Goal: Task Accomplishment & Management: Manage account settings

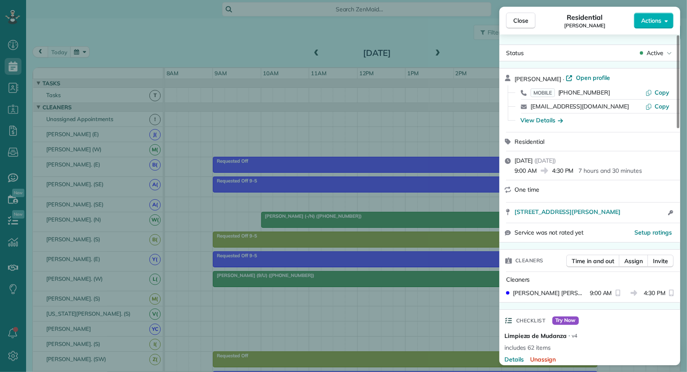
scroll to position [114, 0]
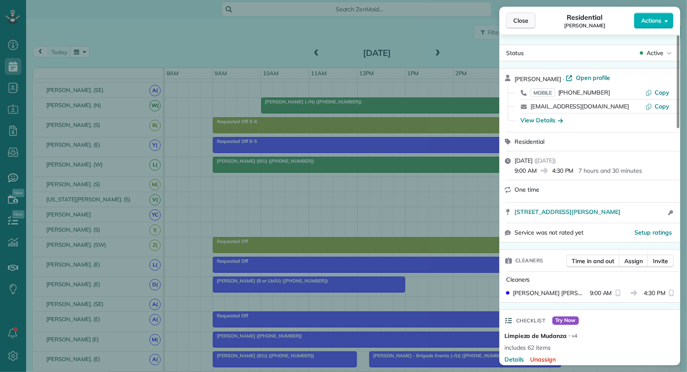
click at [519, 23] on span "Close" at bounding box center [520, 20] width 15 height 8
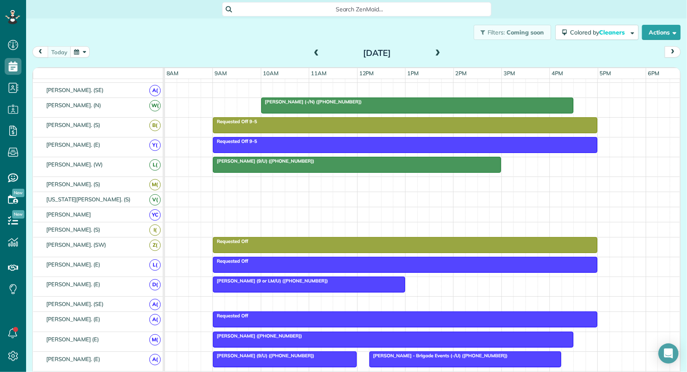
click at [86, 54] on button "button" at bounding box center [79, 51] width 19 height 11
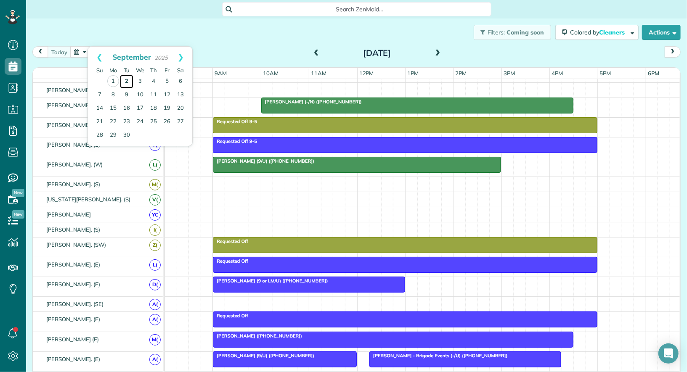
click at [128, 80] on link "2" at bounding box center [126, 81] width 13 height 13
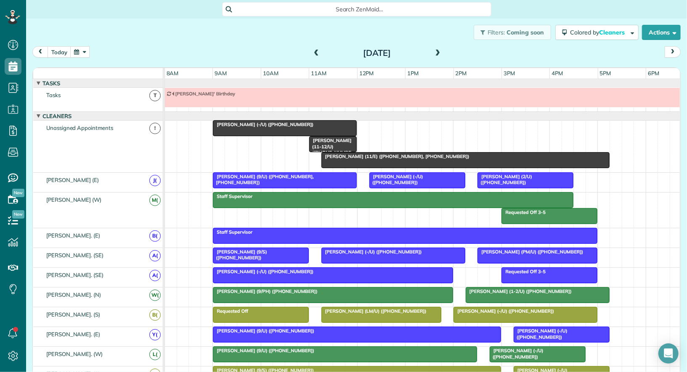
click at [315, 52] on span at bounding box center [316, 54] width 9 height 8
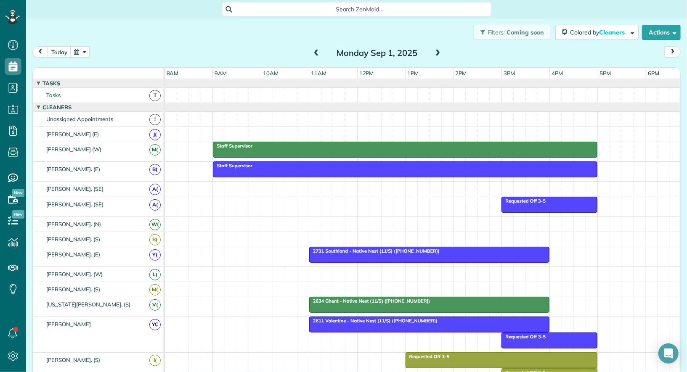
click at [305, 153] on div at bounding box center [405, 149] width 384 height 15
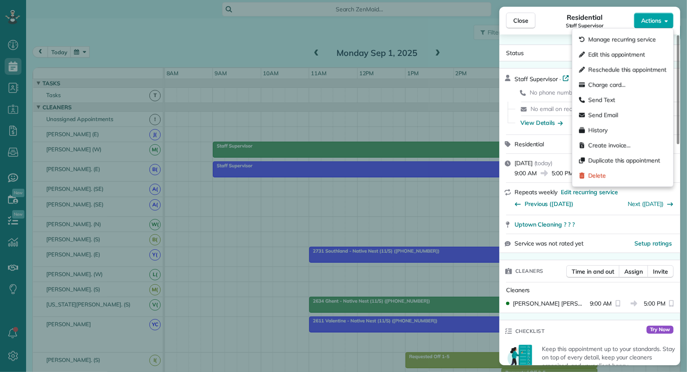
click at [653, 21] on span "Actions" at bounding box center [651, 20] width 20 height 8
click at [630, 174] on div "Delete" at bounding box center [623, 175] width 94 height 15
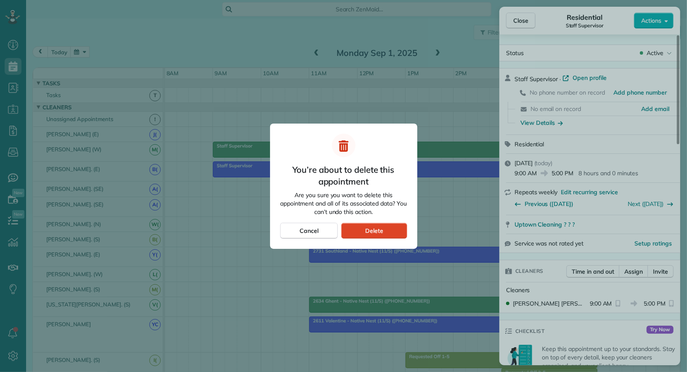
click at [385, 232] on div "Delete" at bounding box center [374, 231] width 66 height 16
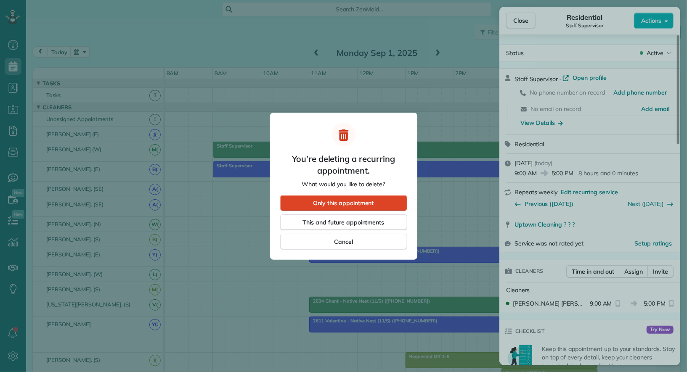
click at [379, 203] on div "Only this appointment" at bounding box center [343, 203] width 127 height 16
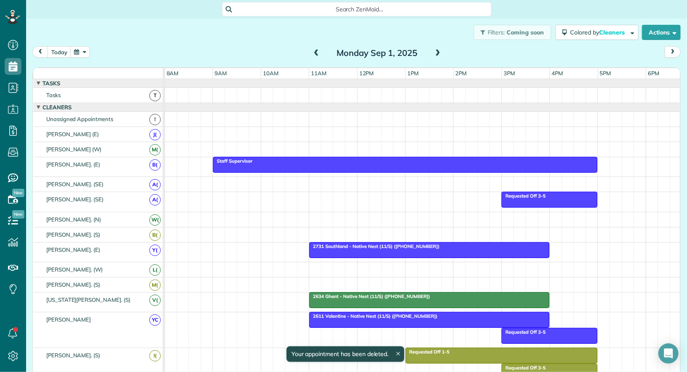
click at [379, 164] on div at bounding box center [405, 164] width 384 height 15
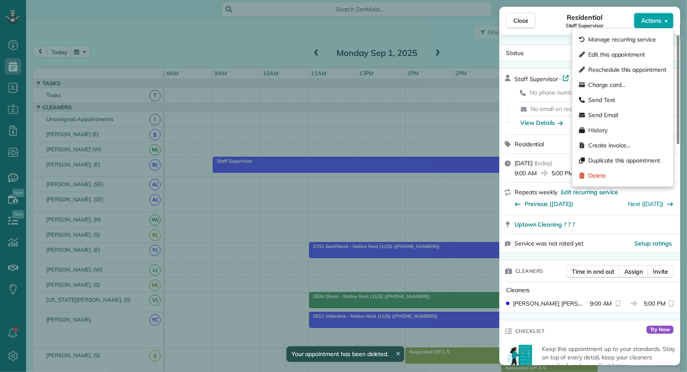
click at [650, 25] on button "Actions" at bounding box center [654, 21] width 40 height 16
click at [629, 178] on div "Delete" at bounding box center [623, 175] width 94 height 15
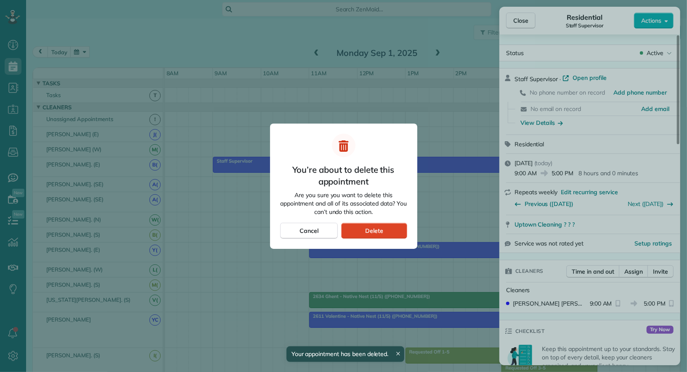
click at [369, 231] on span "Delete" at bounding box center [374, 231] width 18 height 8
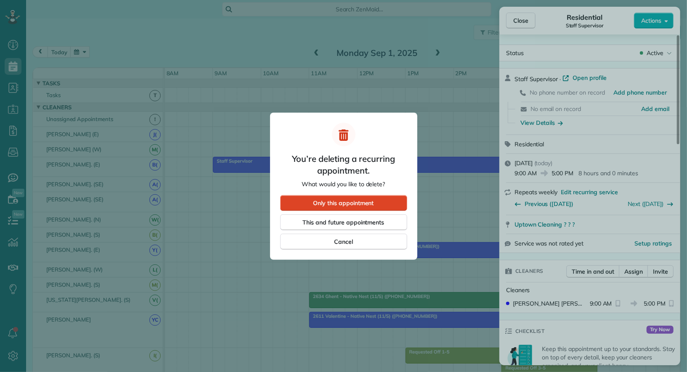
click at [356, 203] on span "Only this appointment" at bounding box center [343, 203] width 61 height 8
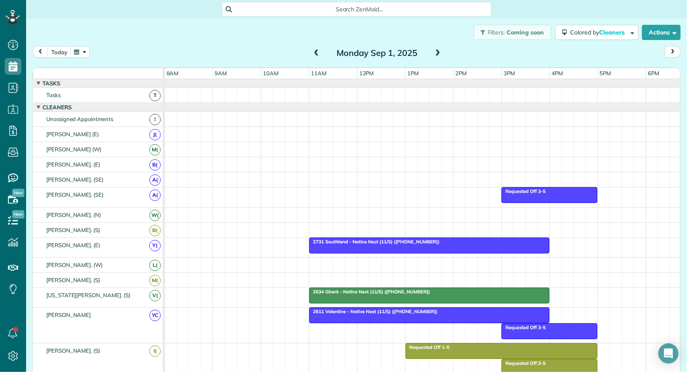
click at [439, 50] on span at bounding box center [437, 54] width 9 height 8
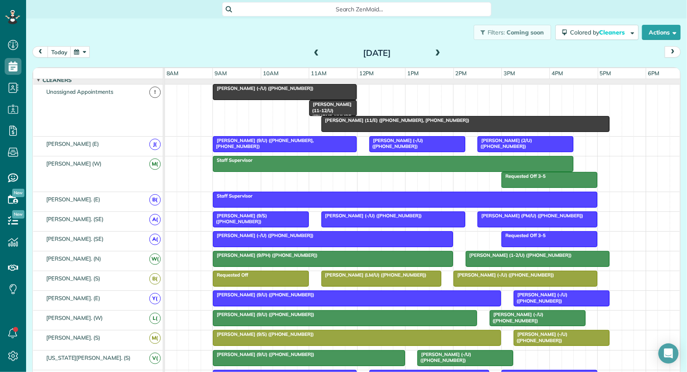
click at [340, 102] on span "Cynthia Stopani (11-12/U) (+16269459100)" at bounding box center [330, 113] width 43 height 24
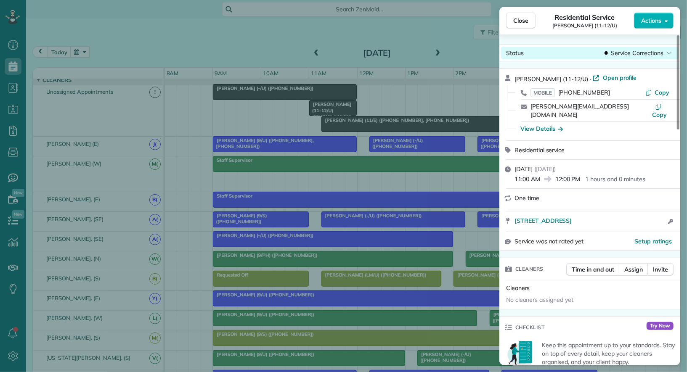
click at [656, 56] on span "Service Corrections" at bounding box center [637, 53] width 52 height 8
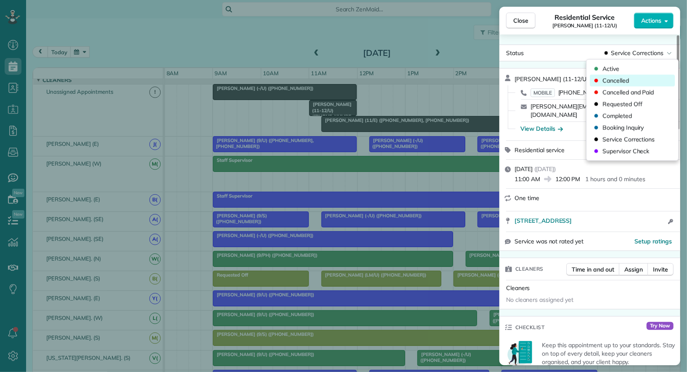
click at [643, 81] on div "Cancelled" at bounding box center [632, 81] width 85 height 12
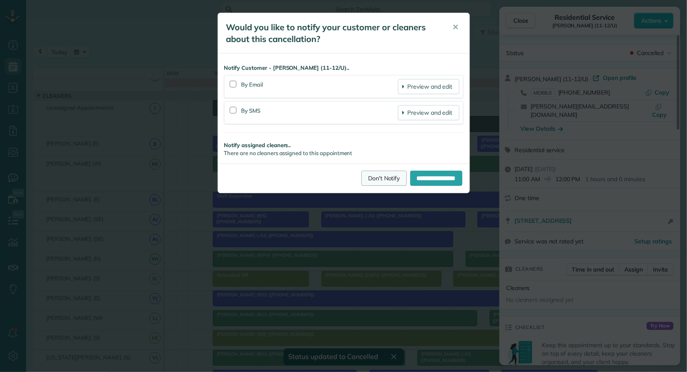
click at [382, 178] on link "Don't Notify" at bounding box center [383, 178] width 45 height 15
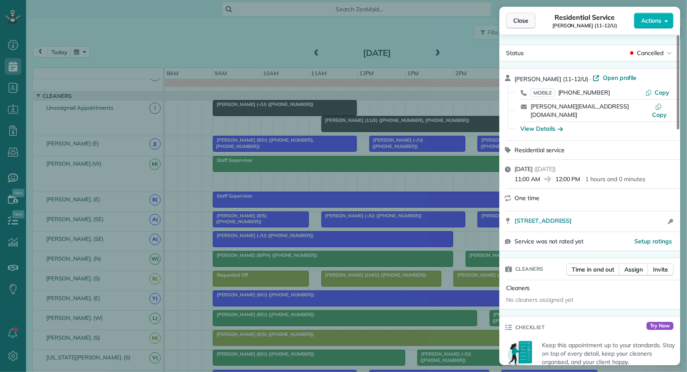
click at [523, 26] on button "Close" at bounding box center [520, 21] width 29 height 16
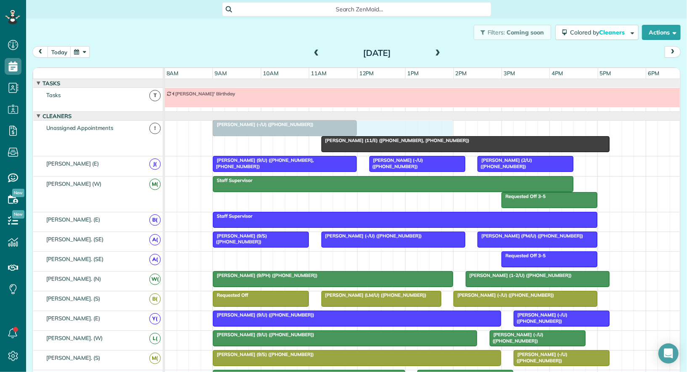
drag, startPoint x: 290, startPoint y: 255, endPoint x: 296, endPoint y: 125, distance: 129.3
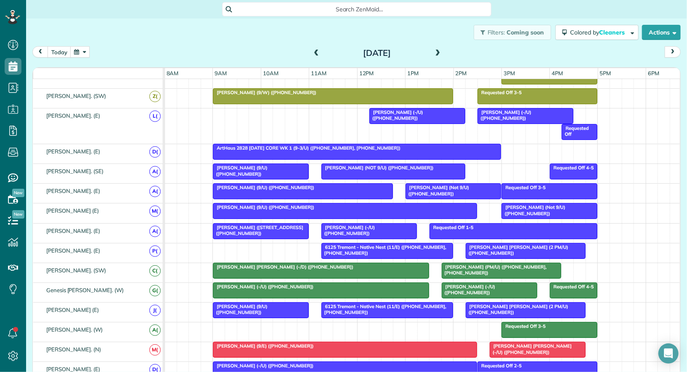
scroll to position [373, 0]
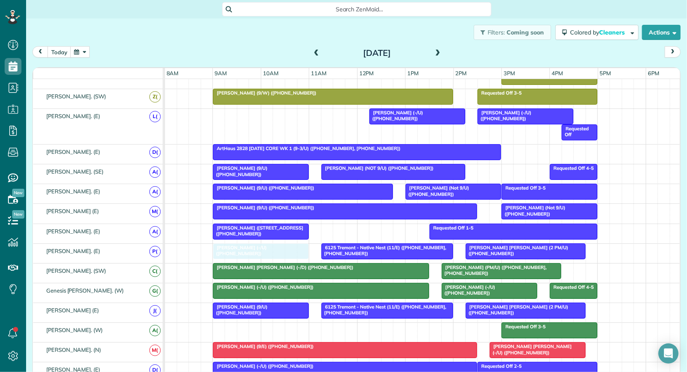
drag, startPoint x: 380, startPoint y: 229, endPoint x: 274, endPoint y: 251, distance: 107.9
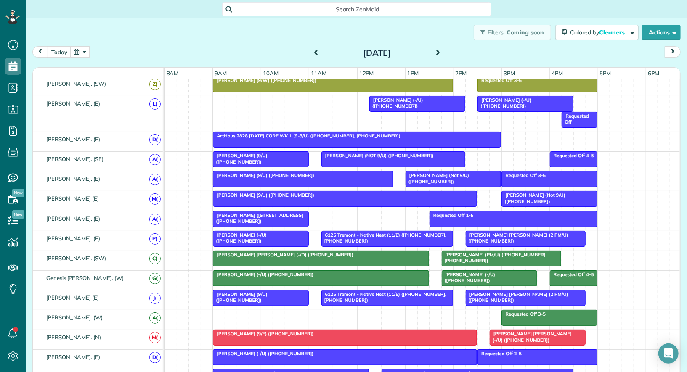
scroll to position [389, 0]
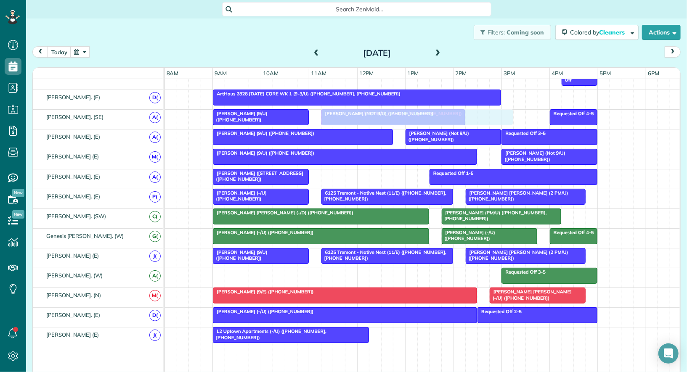
drag, startPoint x: 408, startPoint y: 326, endPoint x: 351, endPoint y: 107, distance: 226.0
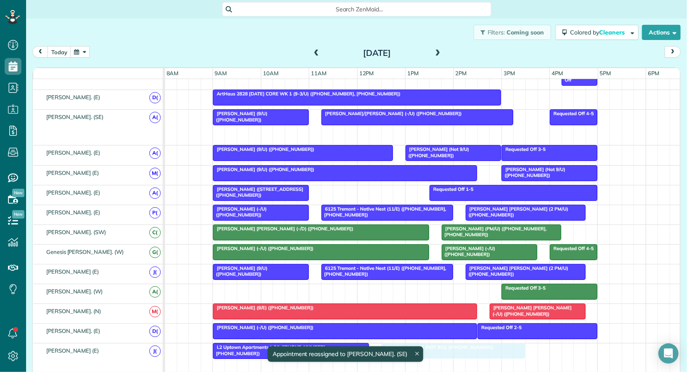
drag, startPoint x: 360, startPoint y: 129, endPoint x: 415, endPoint y: 339, distance: 217.1
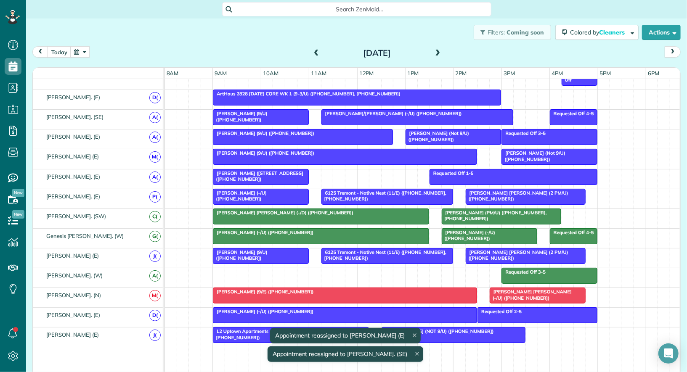
click at [438, 329] on div at bounding box center [453, 335] width 143 height 15
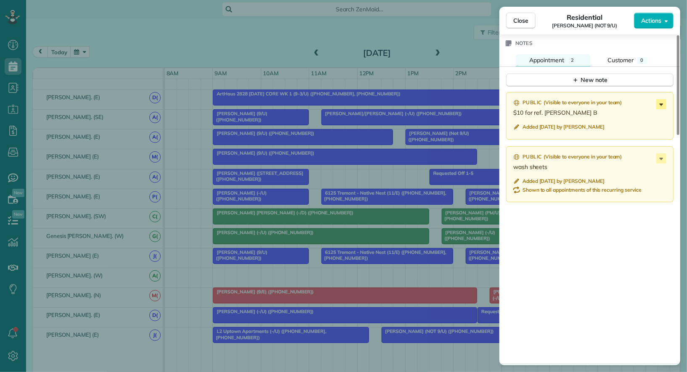
click at [659, 100] on icon at bounding box center [661, 104] width 10 height 10
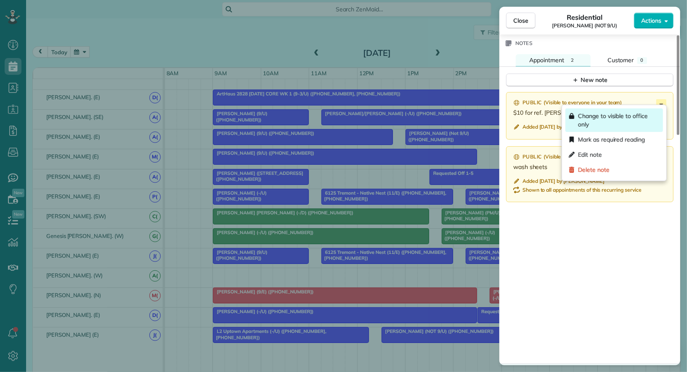
click at [639, 122] on span "Change to visible to office only" at bounding box center [619, 120] width 82 height 17
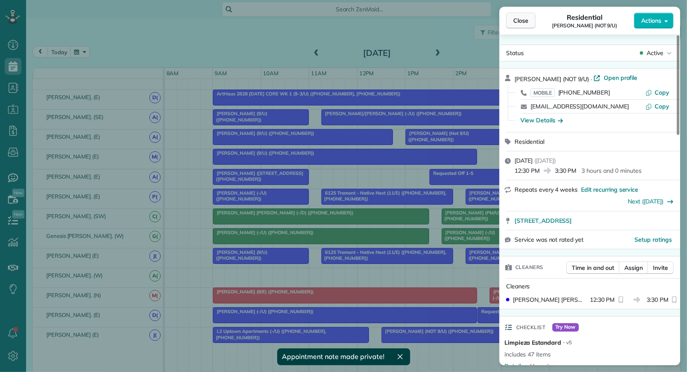
click at [525, 21] on span "Close" at bounding box center [520, 20] width 15 height 8
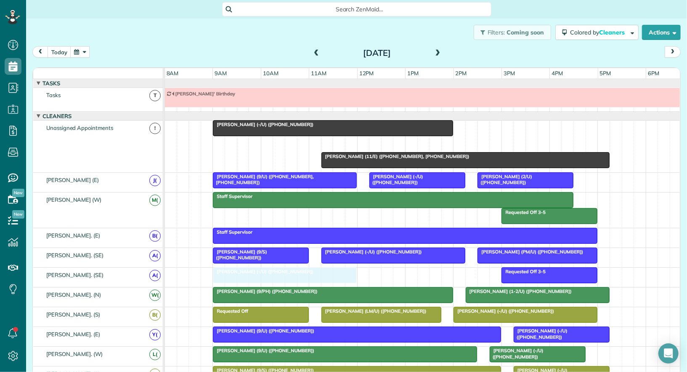
drag, startPoint x: 328, startPoint y: 143, endPoint x: 333, endPoint y: 266, distance: 123.4
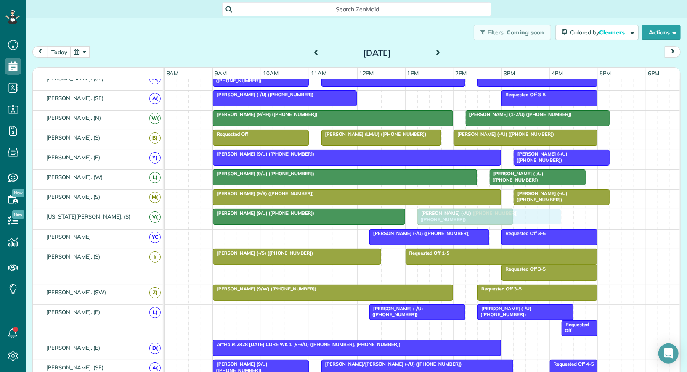
drag, startPoint x: 268, startPoint y: 231, endPoint x: 478, endPoint y: 221, distance: 210.6
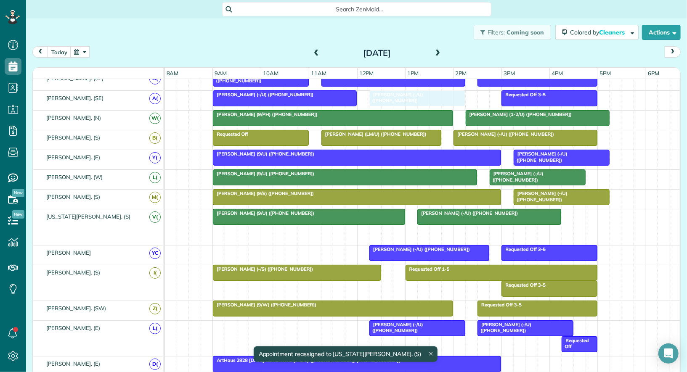
drag, startPoint x: 441, startPoint y: 227, endPoint x: 392, endPoint y: 98, distance: 137.9
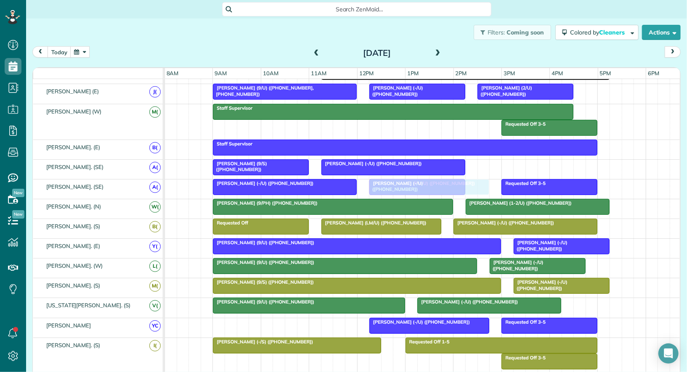
drag, startPoint x: 513, startPoint y: 165, endPoint x: 408, endPoint y: 182, distance: 106.7
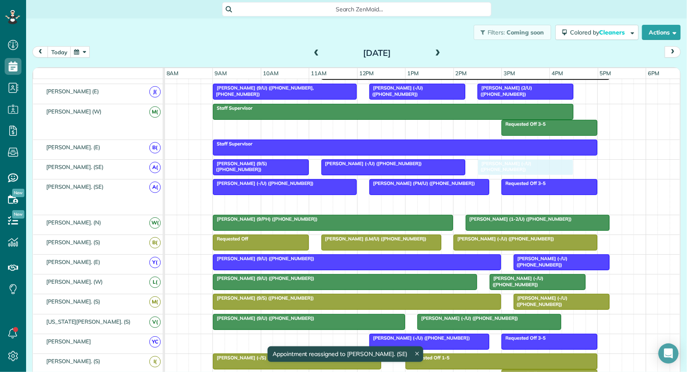
drag, startPoint x: 406, startPoint y: 200, endPoint x: 511, endPoint y: 170, distance: 110.0
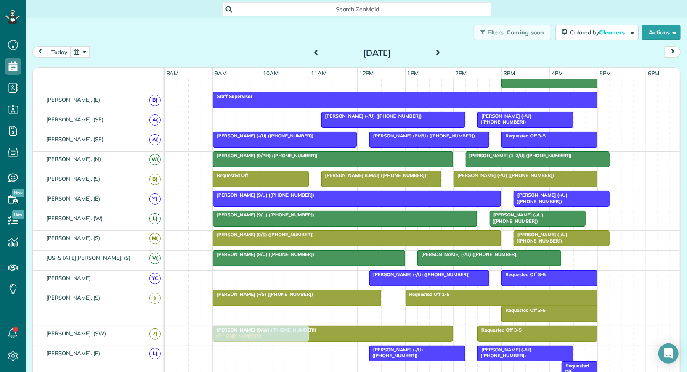
drag, startPoint x: 258, startPoint y: 116, endPoint x: 258, endPoint y: 336, distance: 220.5
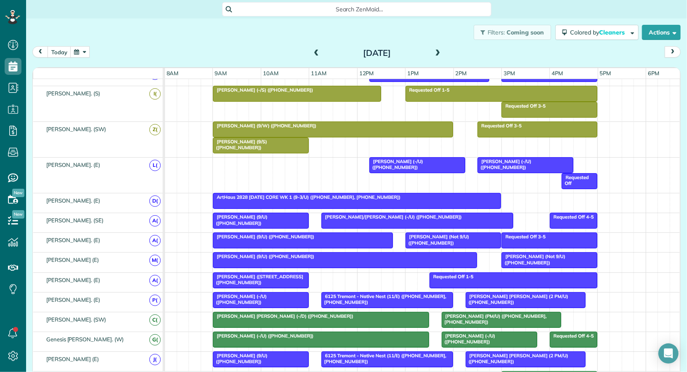
click at [474, 319] on span "Bella Dinardo (PM/U) (+12144494242, +19729742582)" at bounding box center [494, 319] width 106 height 12
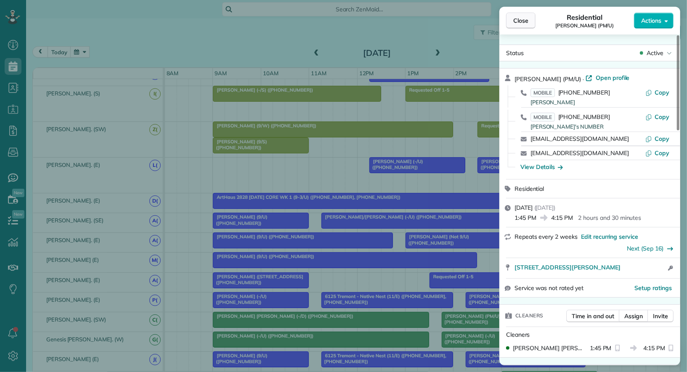
click at [528, 19] on span "Close" at bounding box center [520, 20] width 15 height 8
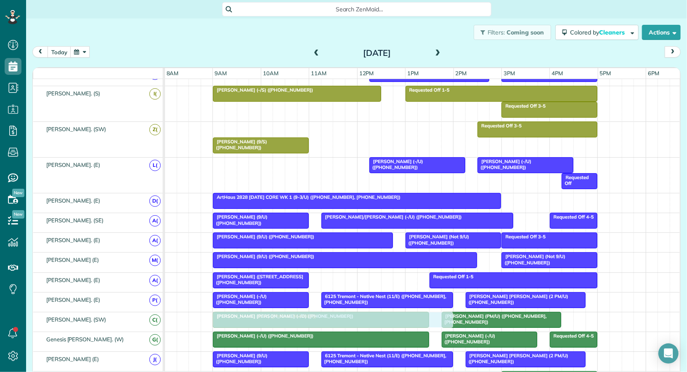
drag, startPoint x: 282, startPoint y: 120, endPoint x: 278, endPoint y: 314, distance: 194.4
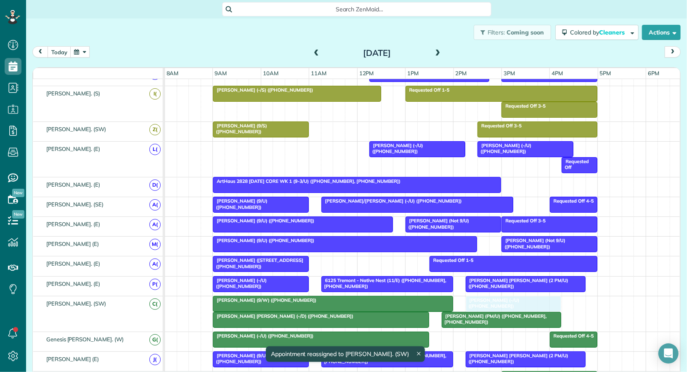
drag, startPoint x: 497, startPoint y: 334, endPoint x: 521, endPoint y: 300, distance: 41.9
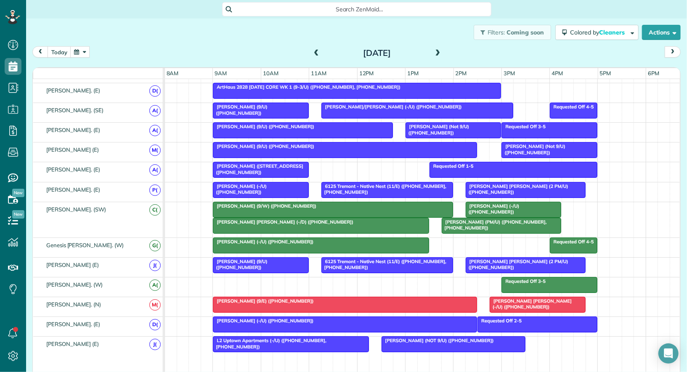
scroll to position [421, 0]
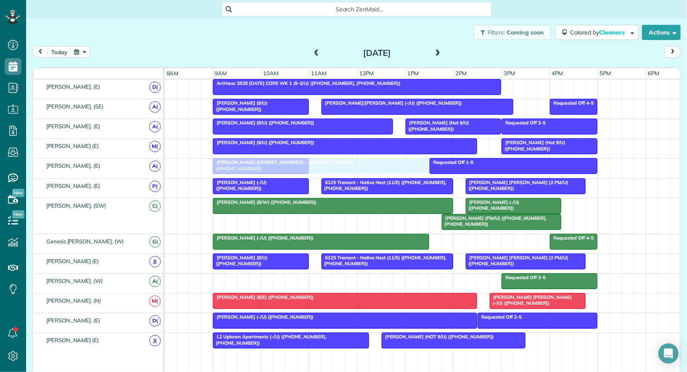
drag, startPoint x: 338, startPoint y: 215, endPoint x: 336, endPoint y: 165, distance: 50.5
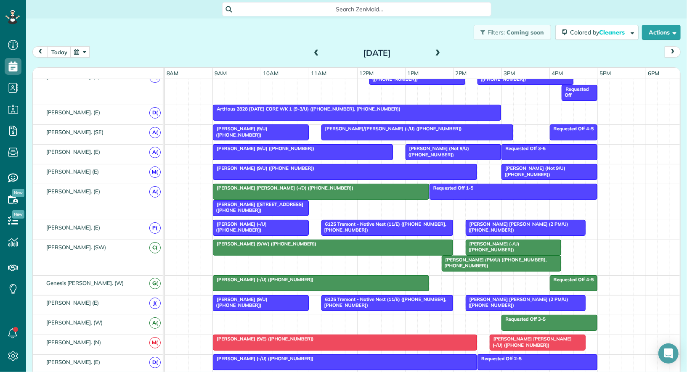
scroll to position [372, 0]
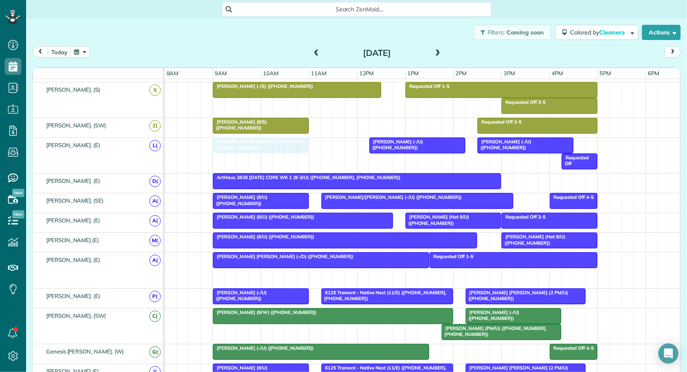
drag, startPoint x: 241, startPoint y: 273, endPoint x: 239, endPoint y: 158, distance: 114.9
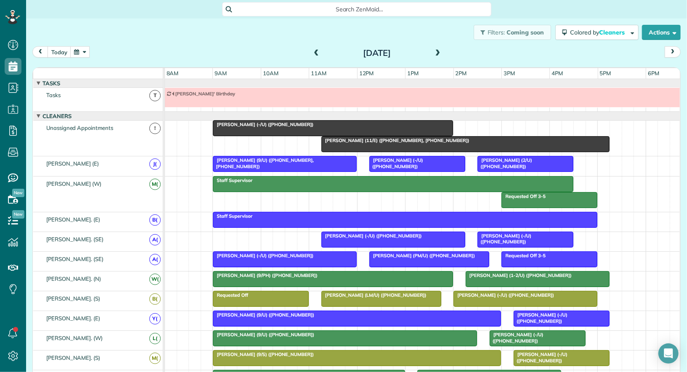
click at [352, 141] on span "Otto Aratow (11/E) (+16315120096, +19736528827)" at bounding box center [395, 141] width 149 height 6
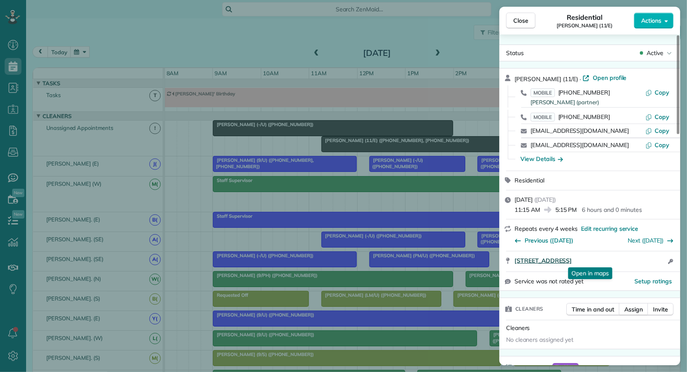
click at [550, 258] on span "5319 Worth Street Dallas TX 75214" at bounding box center [543, 261] width 57 height 8
click at [521, 20] on span "Close" at bounding box center [520, 20] width 15 height 8
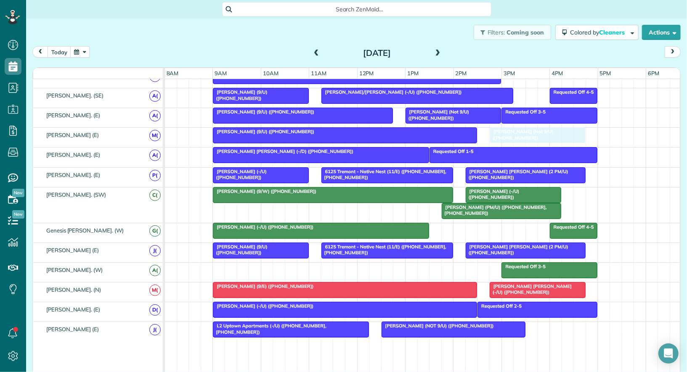
drag, startPoint x: 544, startPoint y: 130, endPoint x: 531, endPoint y: 130, distance: 13.5
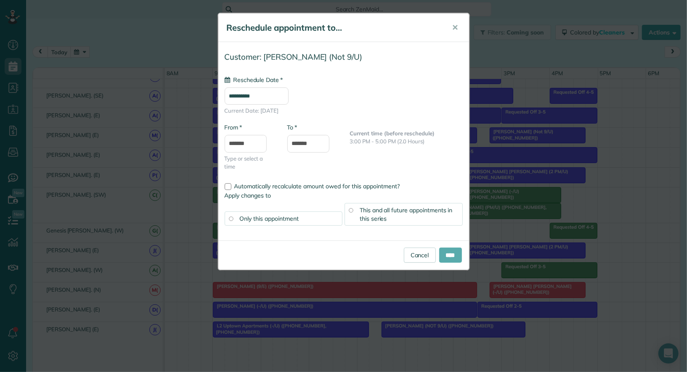
type input "**********"
click at [446, 252] on input "****" at bounding box center [450, 255] width 23 height 15
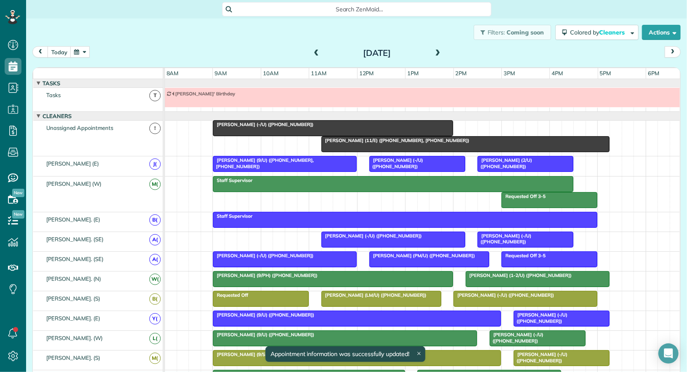
click at [264, 147] on div "Otto Aratow (11/E) (+16315120096, +19736528827) Jasmine Moody (-/U) (+181798631…" at bounding box center [423, 138] width 516 height 35
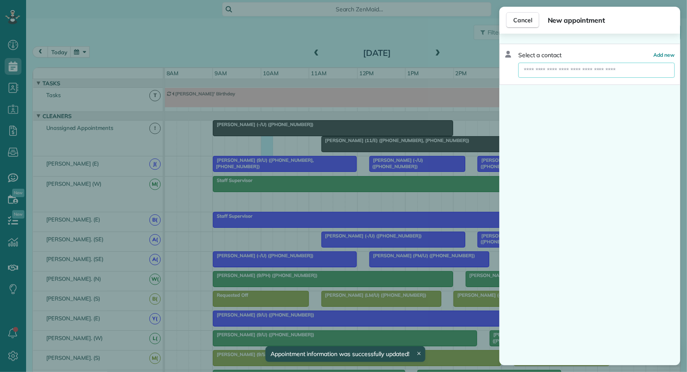
click at [560, 71] on input "text" at bounding box center [596, 70] width 157 height 15
type input "*****"
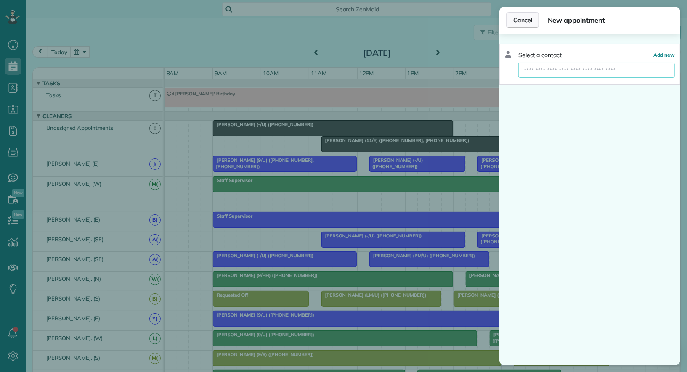
click at [523, 17] on span "Cancel" at bounding box center [522, 20] width 19 height 8
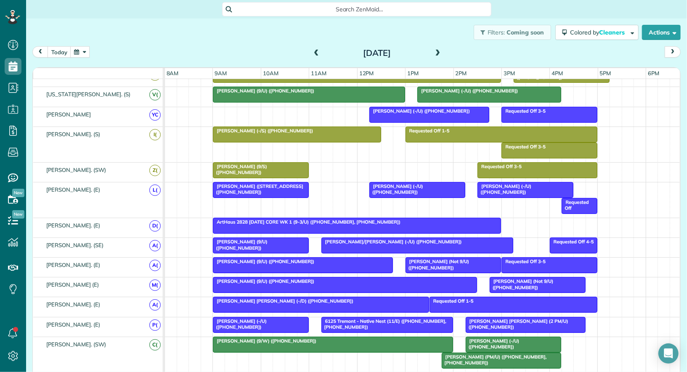
click at [295, 279] on div at bounding box center [344, 285] width 263 height 15
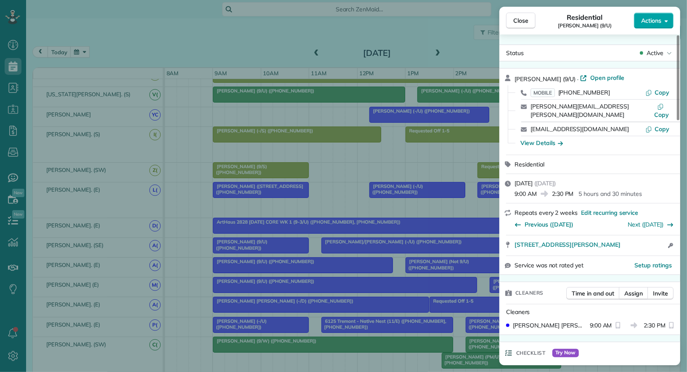
click at [659, 23] on span "Actions" at bounding box center [651, 20] width 20 height 8
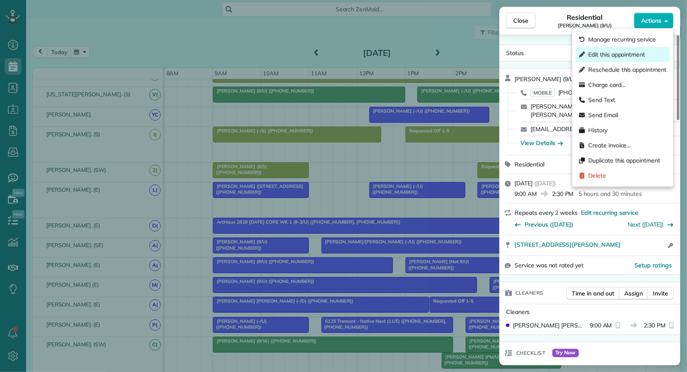
click at [638, 56] on span "Edit this appointment" at bounding box center [616, 54] width 57 height 8
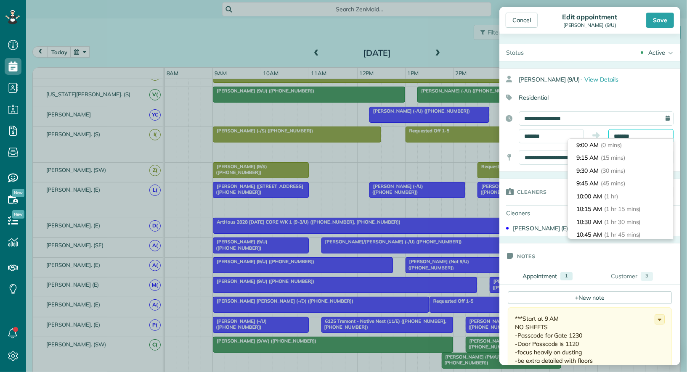
click at [622, 138] on input "*******" at bounding box center [640, 136] width 65 height 14
type input "********"
click at [617, 193] on span "(2 hrs 45 mins)" at bounding box center [625, 197] width 41 height 8
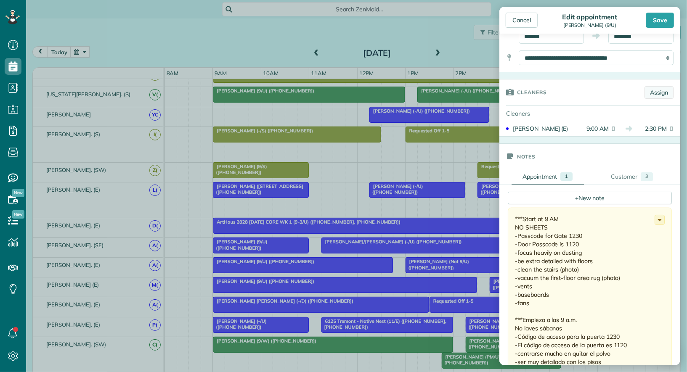
click at [661, 89] on link "Assign" at bounding box center [659, 92] width 29 height 13
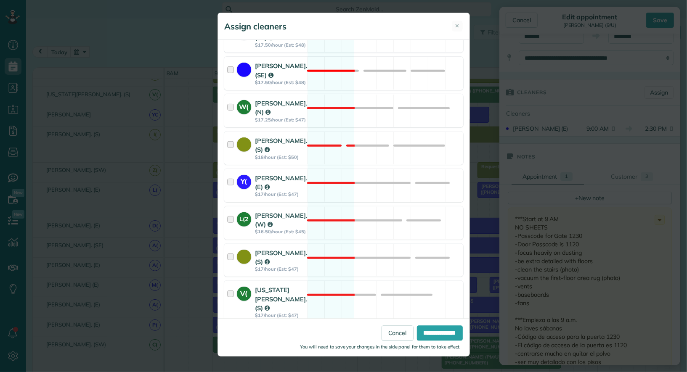
click at [232, 64] on div at bounding box center [232, 73] width 10 height 24
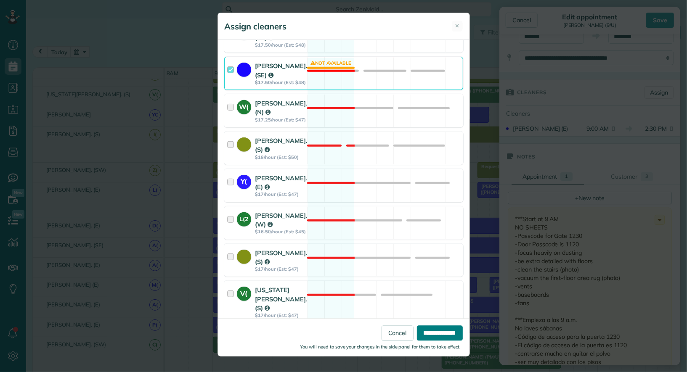
click at [439, 328] on input "**********" at bounding box center [440, 333] width 46 height 15
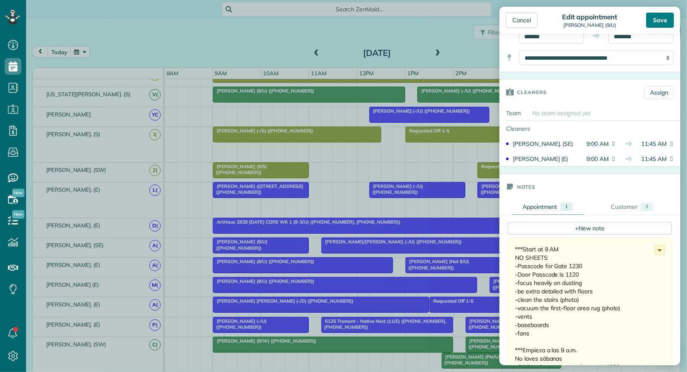
click at [667, 21] on div "Save" at bounding box center [660, 20] width 28 height 15
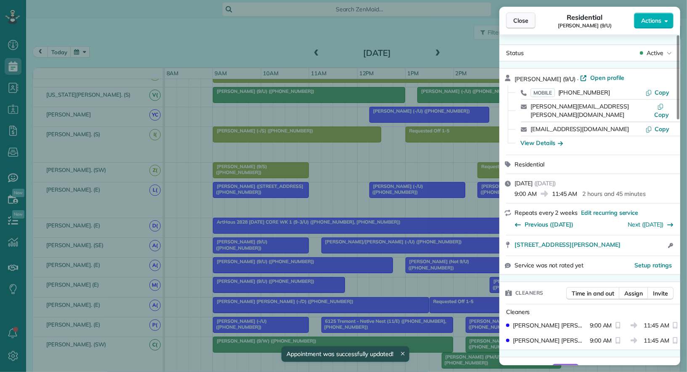
click at [527, 23] on span "Close" at bounding box center [520, 20] width 15 height 8
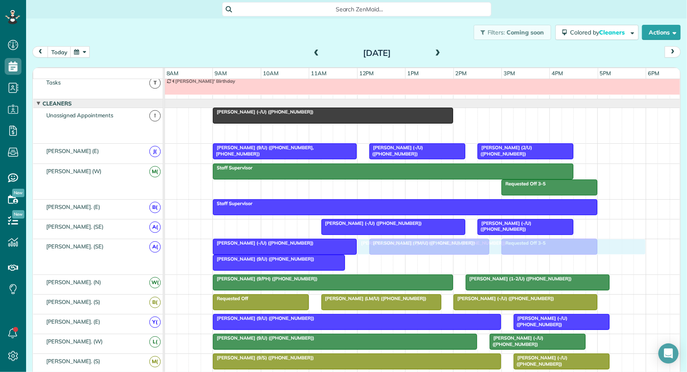
drag, startPoint x: 351, startPoint y: 130, endPoint x: 388, endPoint y: 247, distance: 123.5
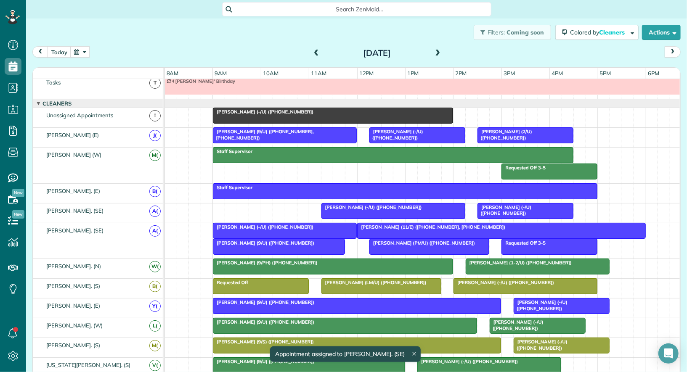
click at [388, 224] on span "Otto Aratow (11/E) (+19736528827, +16315120096)" at bounding box center [431, 227] width 149 height 6
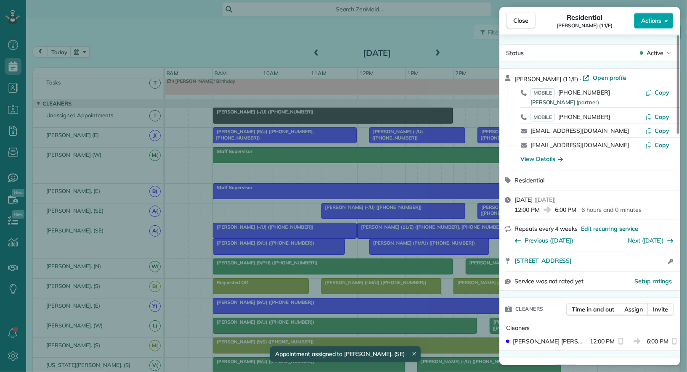
click at [662, 24] on button "Actions" at bounding box center [654, 21] width 40 height 16
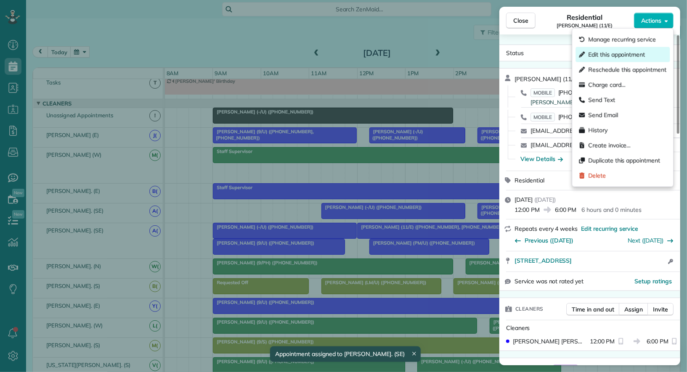
click at [637, 57] on span "Edit this appointment" at bounding box center [616, 54] width 57 height 8
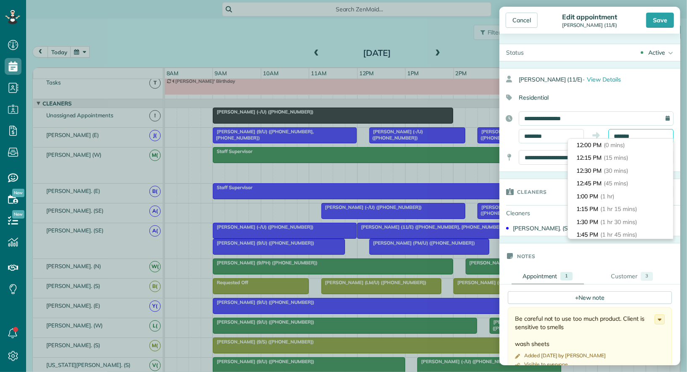
click at [628, 135] on input "*******" at bounding box center [640, 136] width 65 height 14
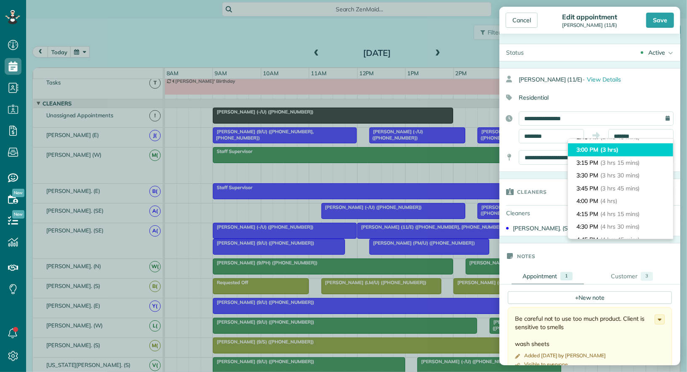
type input "*******"
click at [619, 154] on li "3:00 PM (3 hrs)" at bounding box center [620, 149] width 105 height 13
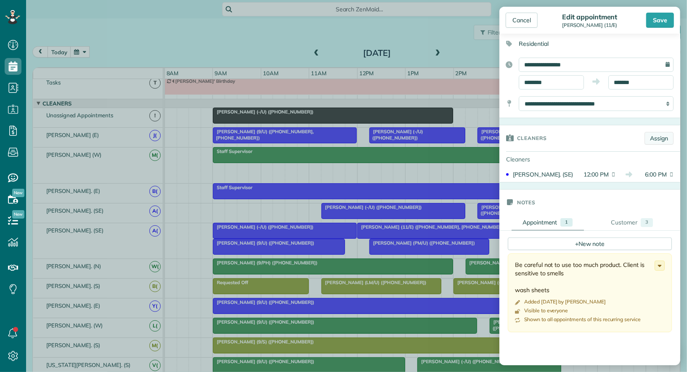
click at [660, 132] on link "Assign" at bounding box center [659, 138] width 29 height 13
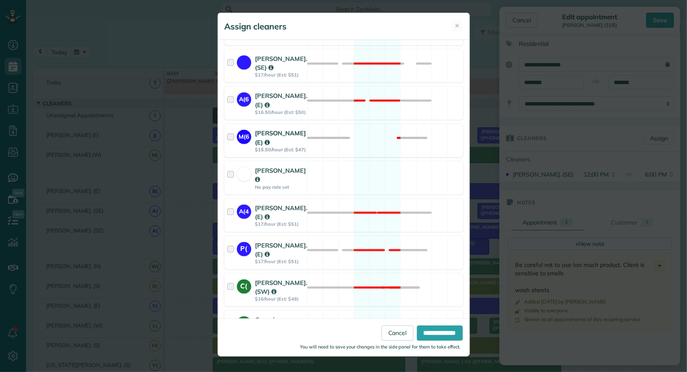
click at [230, 129] on div at bounding box center [232, 141] width 10 height 24
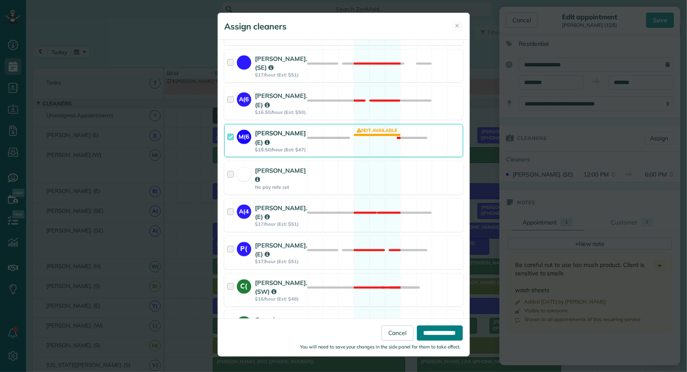
click at [420, 337] on input "**********" at bounding box center [440, 333] width 46 height 15
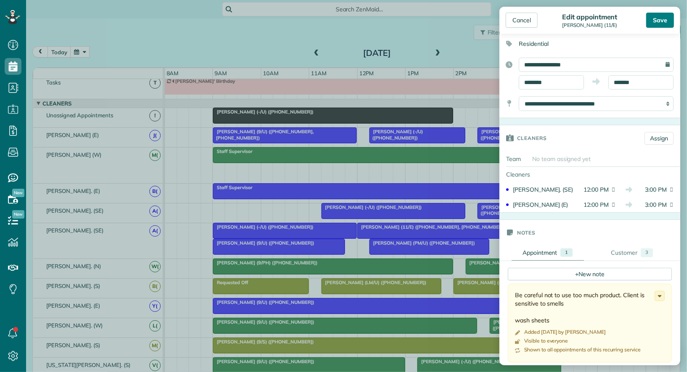
click at [657, 21] on div "Save" at bounding box center [660, 20] width 28 height 15
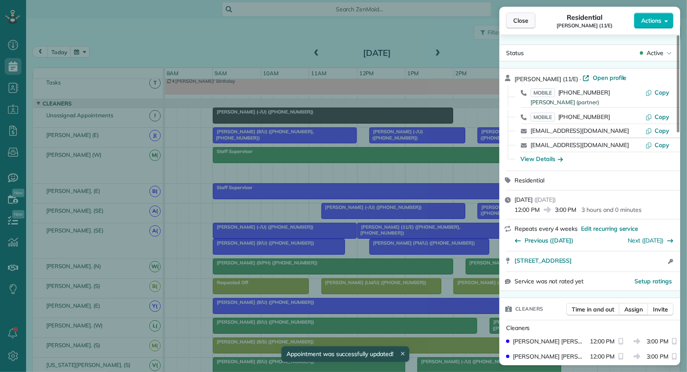
click at [520, 20] on span "Close" at bounding box center [520, 20] width 15 height 8
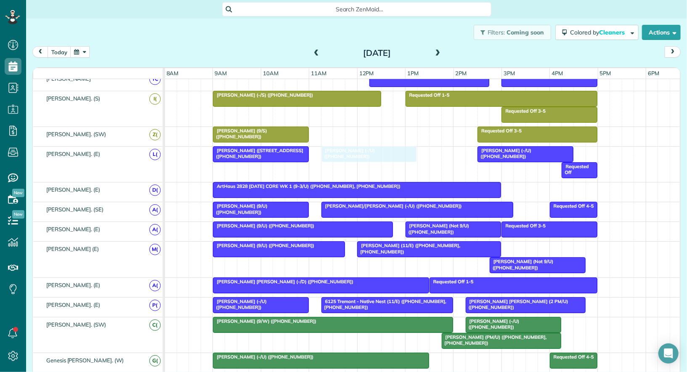
drag, startPoint x: 402, startPoint y: 151, endPoint x: 353, endPoint y: 151, distance: 48.4
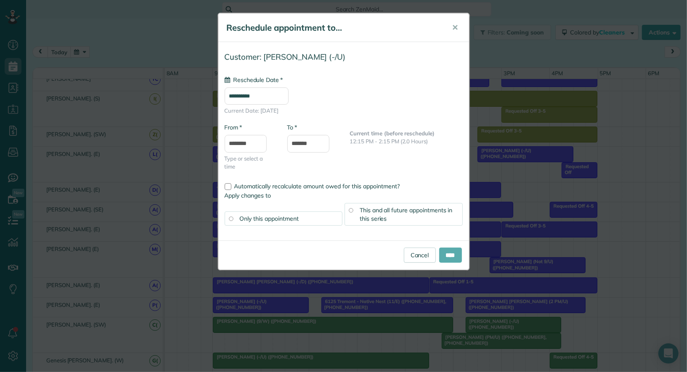
type input "**********"
click at [447, 255] on input "****" at bounding box center [450, 255] width 23 height 15
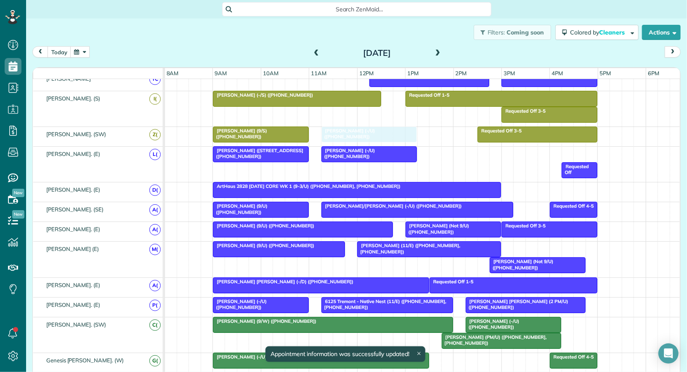
drag, startPoint x: 507, startPoint y: 146, endPoint x: 348, endPoint y: 128, distance: 160.0
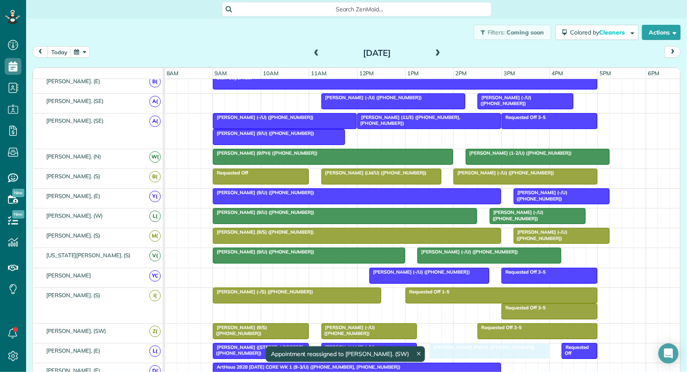
drag, startPoint x: 391, startPoint y: 129, endPoint x: 454, endPoint y: 343, distance: 223.4
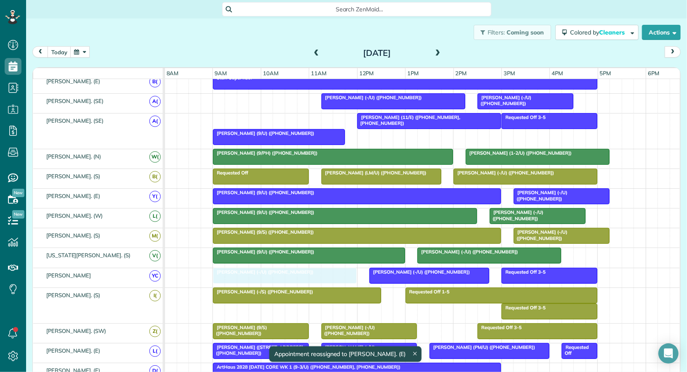
drag, startPoint x: 266, startPoint y: 115, endPoint x: 266, endPoint y: 270, distance: 154.9
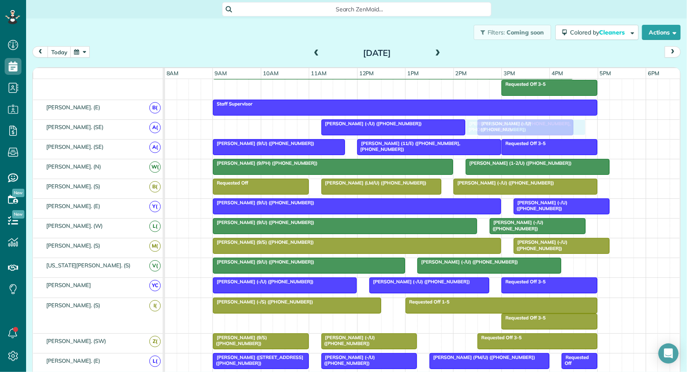
drag, startPoint x: 472, startPoint y: 331, endPoint x: 500, endPoint y: 127, distance: 205.5
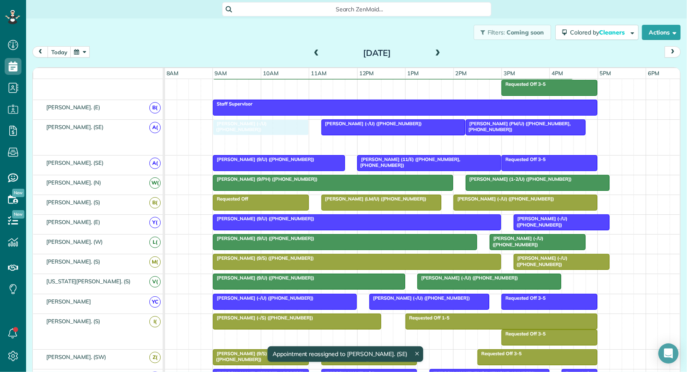
drag, startPoint x: 500, startPoint y: 143, endPoint x: 234, endPoint y: 131, distance: 266.6
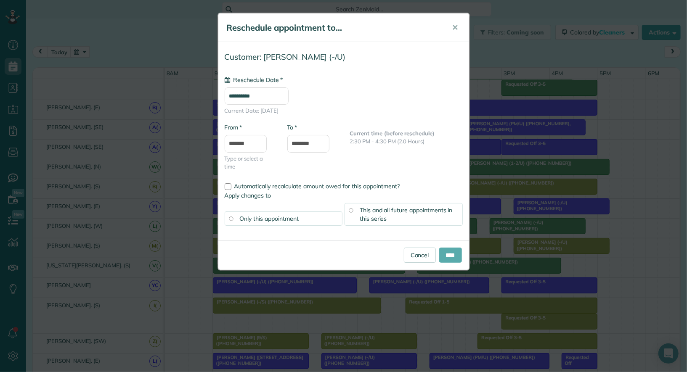
type input "**********"
click at [451, 253] on input "****" at bounding box center [450, 255] width 23 height 15
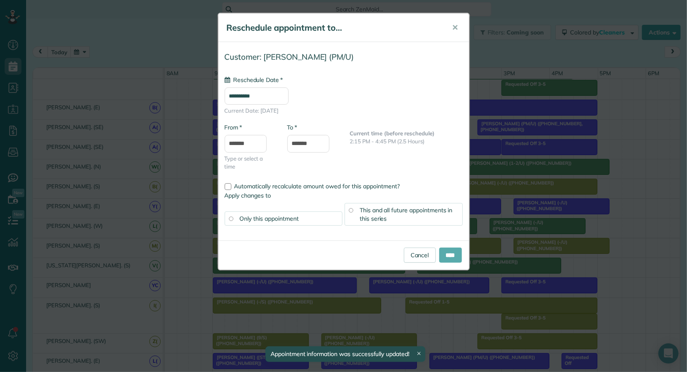
type input "**********"
click at [454, 256] on input "****" at bounding box center [450, 255] width 23 height 15
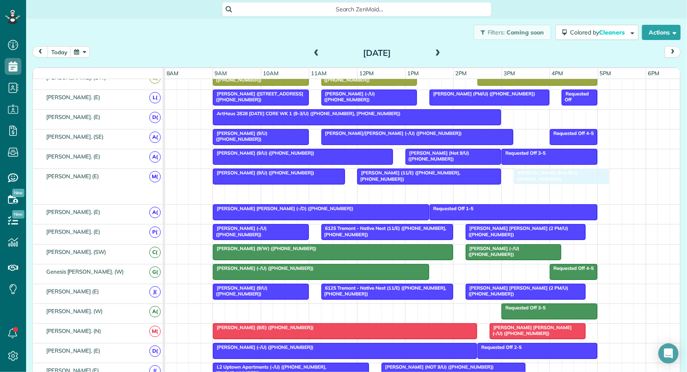
drag, startPoint x: 498, startPoint y: 189, endPoint x: 518, endPoint y: 184, distance: 20.6
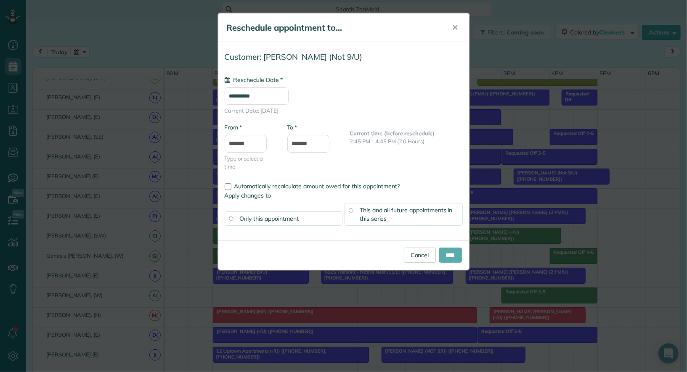
type input "**********"
click at [454, 256] on input "****" at bounding box center [450, 255] width 23 height 15
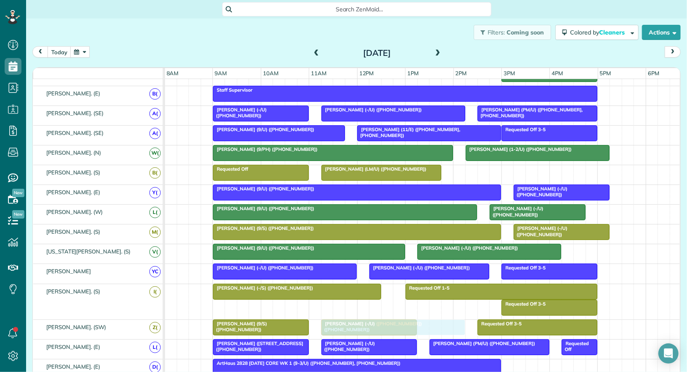
drag, startPoint x: 511, startPoint y: 167, endPoint x: 379, endPoint y: 322, distance: 203.6
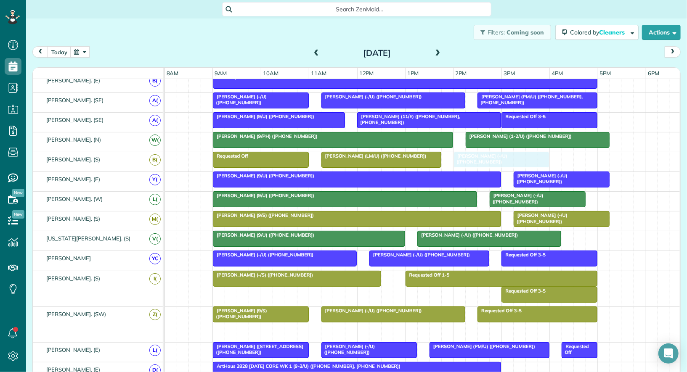
drag, startPoint x: 359, startPoint y: 326, endPoint x: 495, endPoint y: 161, distance: 214.0
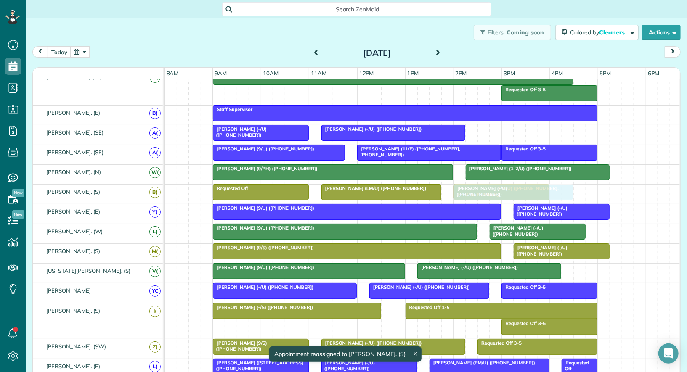
drag, startPoint x: 502, startPoint y: 132, endPoint x: 477, endPoint y: 201, distance: 72.8
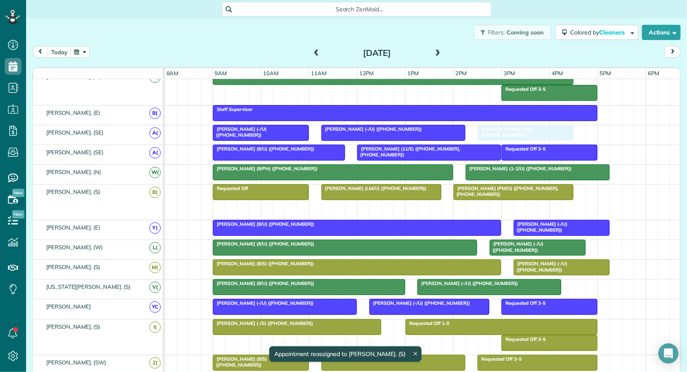
drag, startPoint x: 480, startPoint y: 208, endPoint x: 504, endPoint y: 133, distance: 79.0
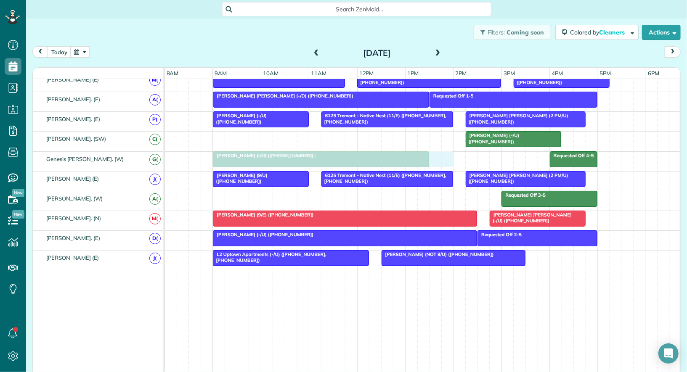
drag, startPoint x: 427, startPoint y: 136, endPoint x: 427, endPoint y: 158, distance: 22.3
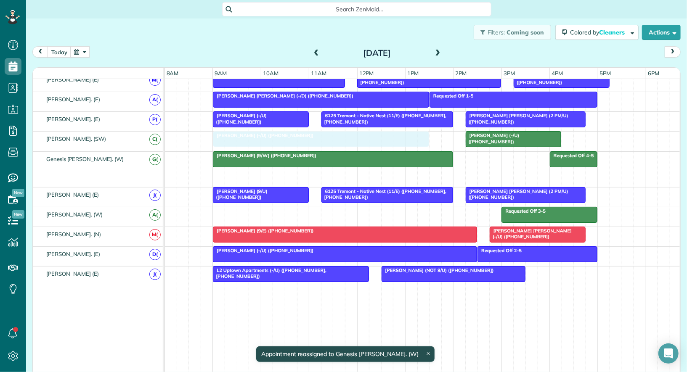
drag, startPoint x: 279, startPoint y: 170, endPoint x: 280, endPoint y: 135, distance: 34.1
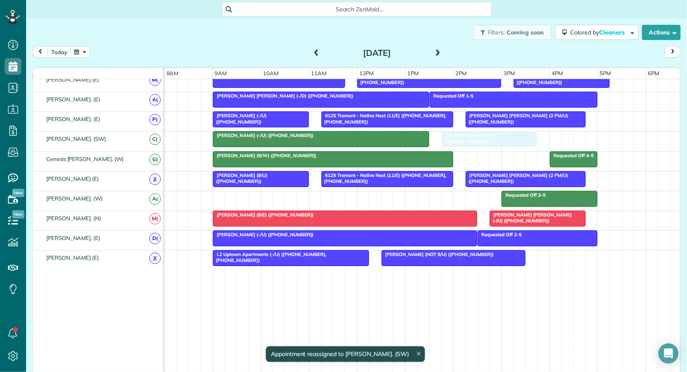
drag, startPoint x: 503, startPoint y: 132, endPoint x: 478, endPoint y: 135, distance: 24.6
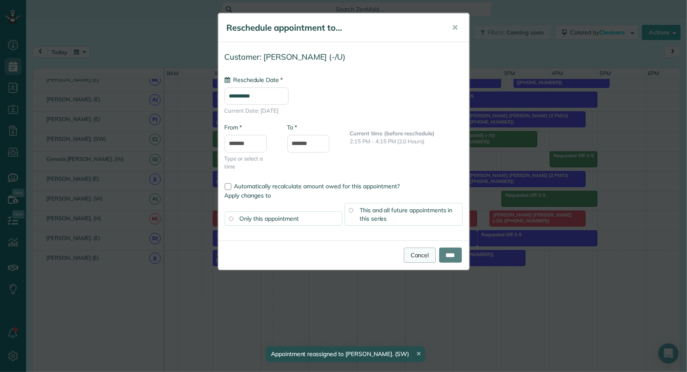
type input "**********"
click at [410, 257] on link "Cancel" at bounding box center [420, 255] width 32 height 15
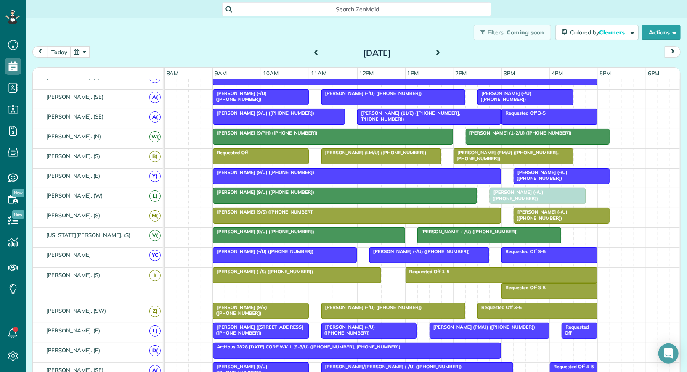
drag, startPoint x: 491, startPoint y: 296, endPoint x: 519, endPoint y: 186, distance: 113.4
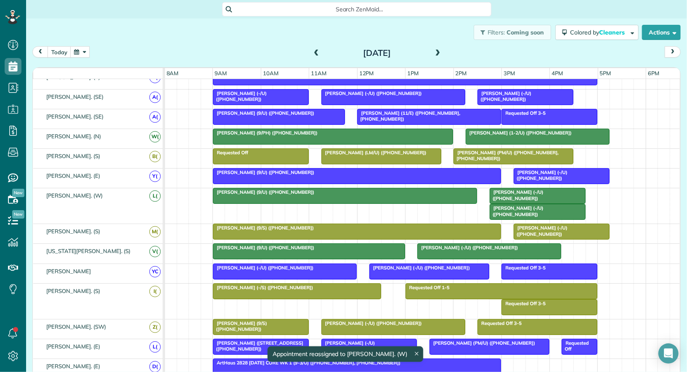
click at [523, 191] on span "Andrew DeJoy (-/U) (+13362092113)" at bounding box center [516, 195] width 54 height 12
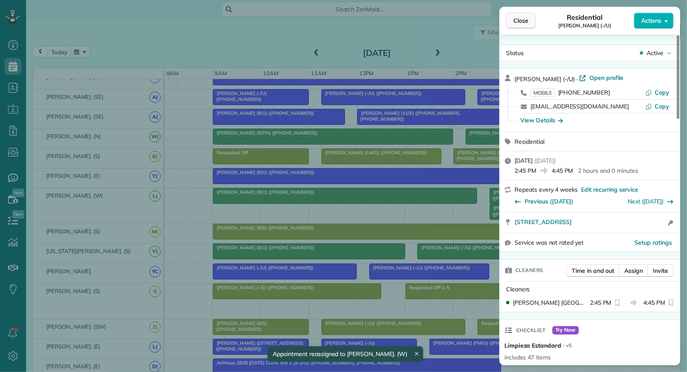
click at [520, 19] on span "Close" at bounding box center [520, 20] width 15 height 8
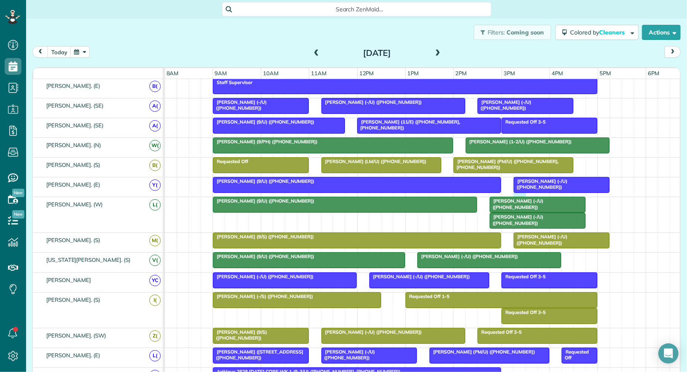
click at [519, 193] on div "Duncan Bates (-/U) (+19048139240) Cindy Kozmetsky (9/U) (+15124223522)" at bounding box center [423, 187] width 516 height 19
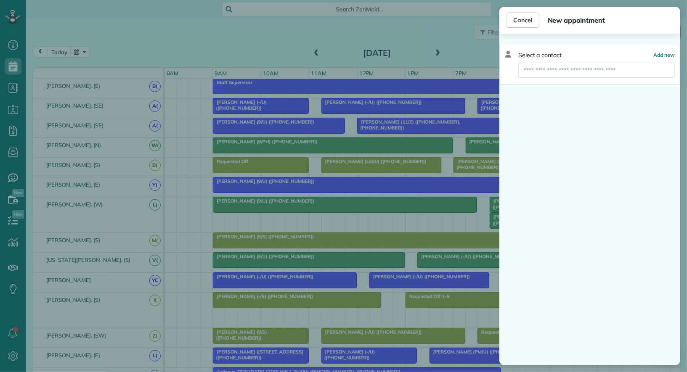
click at [513, 200] on div "Select a contact Add new" at bounding box center [589, 200] width 181 height 332
click at [492, 198] on div "Cancel New appointment Select a contact Add new" at bounding box center [343, 186] width 687 height 372
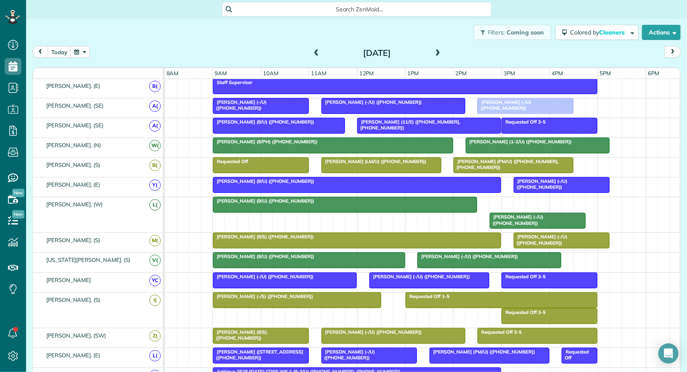
drag, startPoint x: 497, startPoint y: 202, endPoint x: 489, endPoint y: 107, distance: 95.0
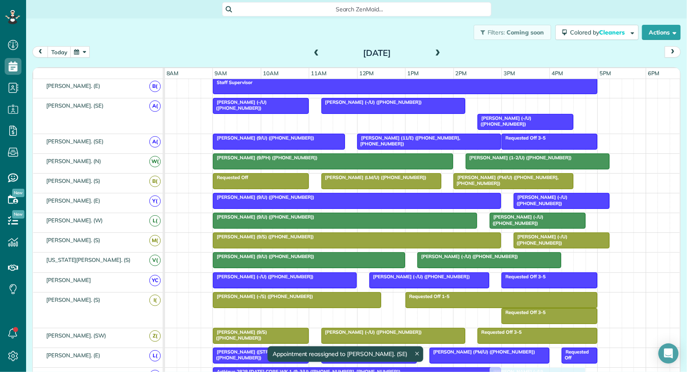
drag, startPoint x: 510, startPoint y: 104, endPoint x: 518, endPoint y: 372, distance: 268.1
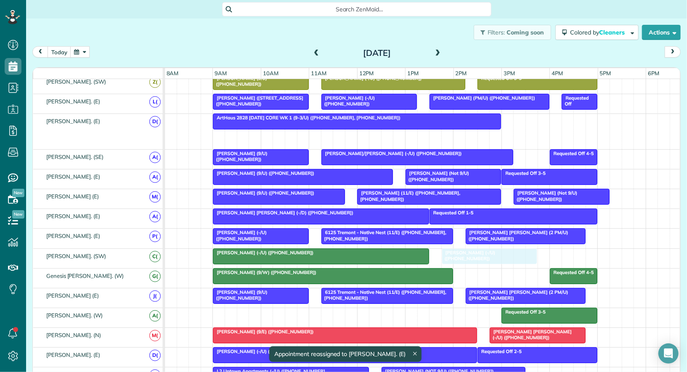
drag, startPoint x: 526, startPoint y: 128, endPoint x: 473, endPoint y: 249, distance: 131.3
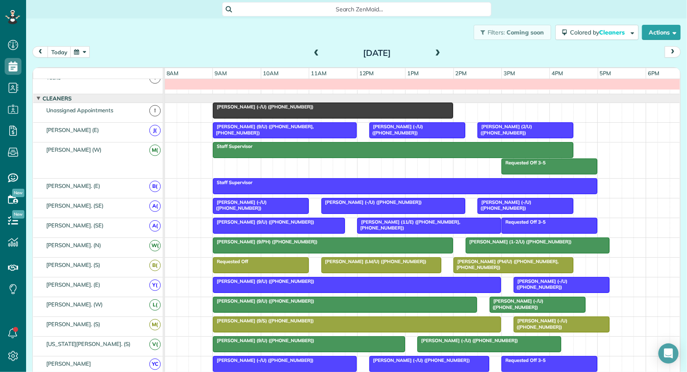
click at [80, 49] on button "button" at bounding box center [79, 51] width 19 height 11
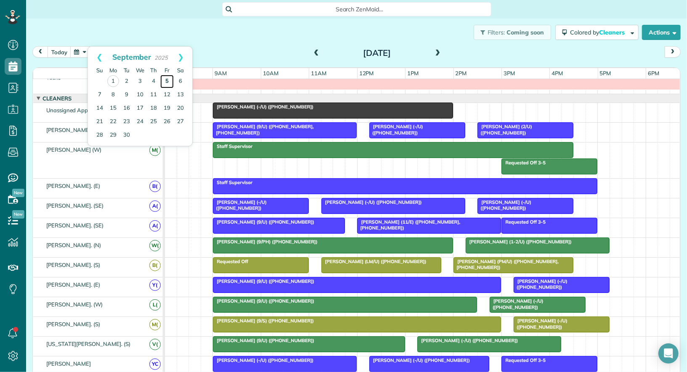
click at [165, 80] on link "5" at bounding box center [166, 81] width 13 height 13
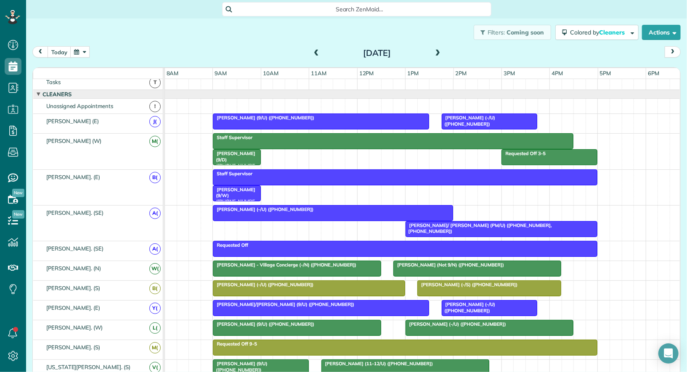
scroll to position [14, 0]
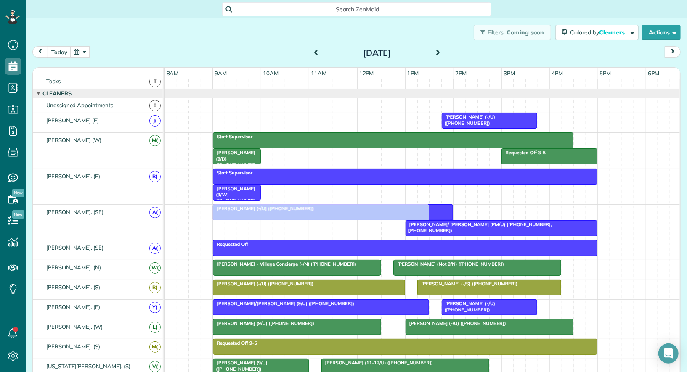
drag, startPoint x: 284, startPoint y: 113, endPoint x: 283, endPoint y: 197, distance: 84.2
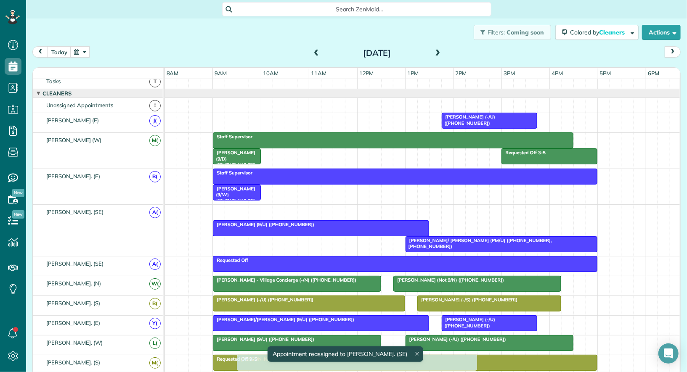
drag, startPoint x: 283, startPoint y: 197, endPoint x: 309, endPoint y: 372, distance: 177.0
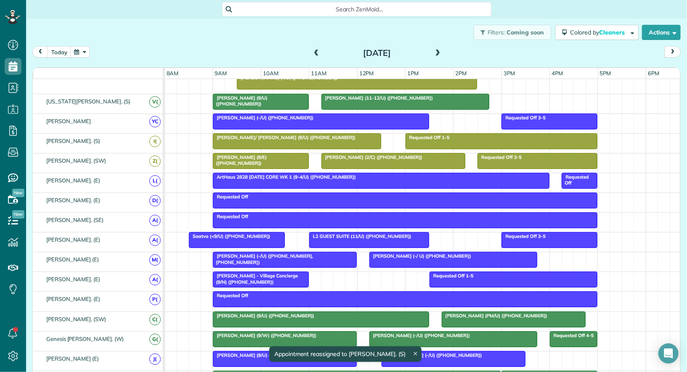
scroll to position [295, 0]
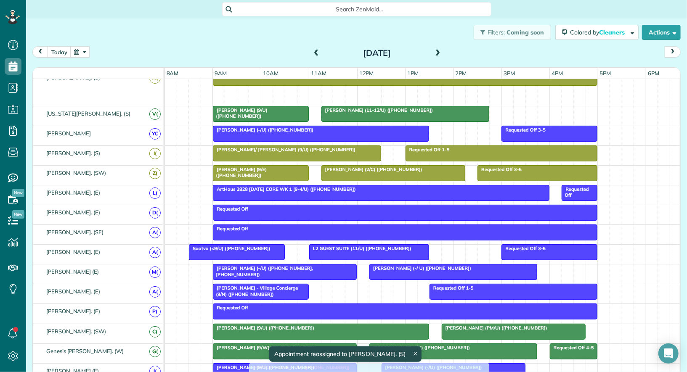
drag, startPoint x: 288, startPoint y: 88, endPoint x: 294, endPoint y: 356, distance: 269.0
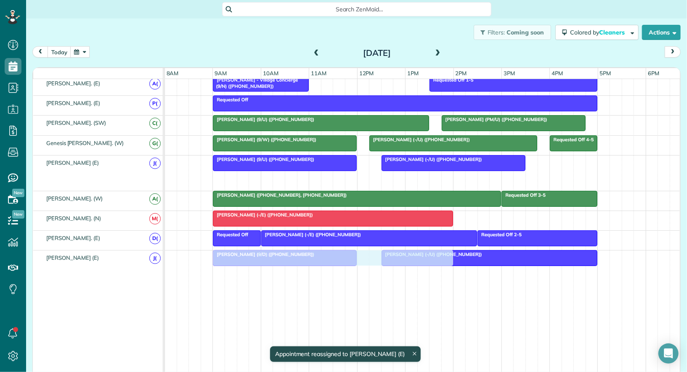
drag, startPoint x: 287, startPoint y: 169, endPoint x: 249, endPoint y: 250, distance: 89.6
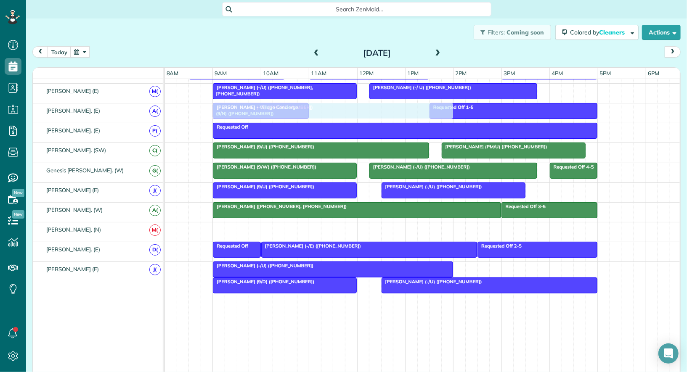
drag, startPoint x: 266, startPoint y: 222, endPoint x: 268, endPoint y: 114, distance: 107.7
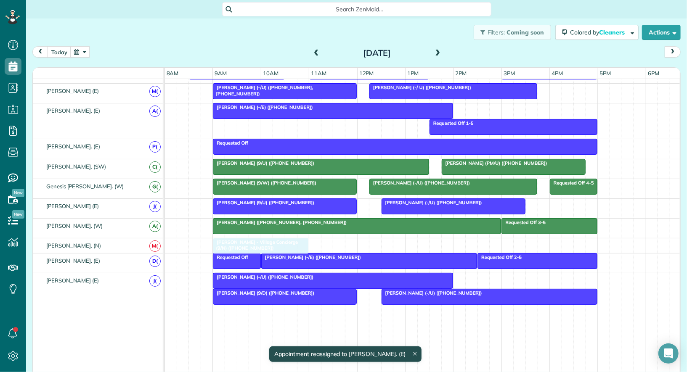
drag, startPoint x: 286, startPoint y: 126, endPoint x: 289, endPoint y: 249, distance: 122.5
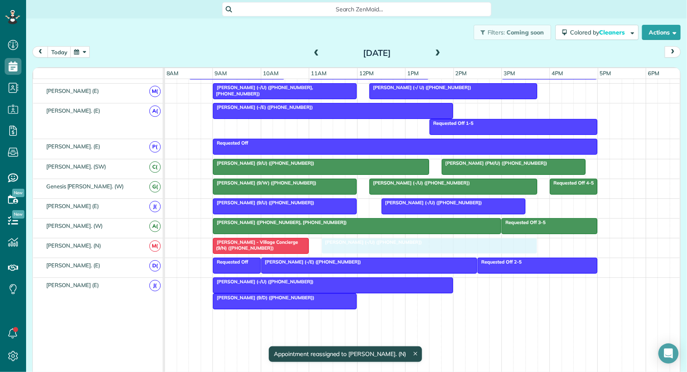
drag, startPoint x: 434, startPoint y: 297, endPoint x: 374, endPoint y: 248, distance: 77.2
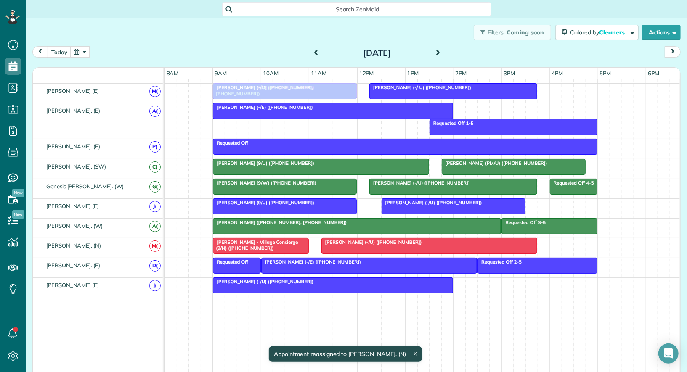
drag, startPoint x: 246, startPoint y: 297, endPoint x: 245, endPoint y: 96, distance: 201.1
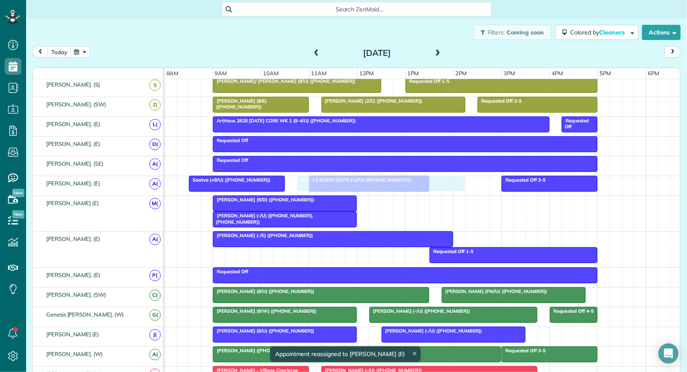
drag, startPoint x: 402, startPoint y: 202, endPoint x: 335, endPoint y: 189, distance: 67.8
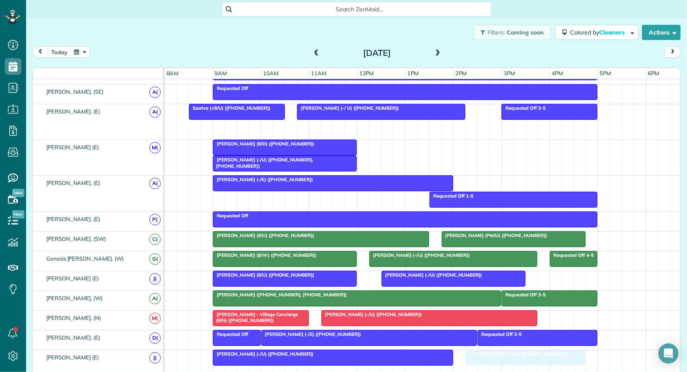
drag, startPoint x: 346, startPoint y: 123, endPoint x: 507, endPoint y: 355, distance: 281.8
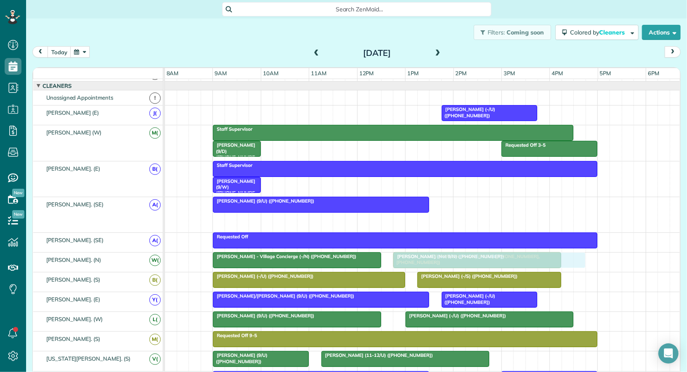
drag, startPoint x: 427, startPoint y: 217, endPoint x: 418, endPoint y: 259, distance: 42.7
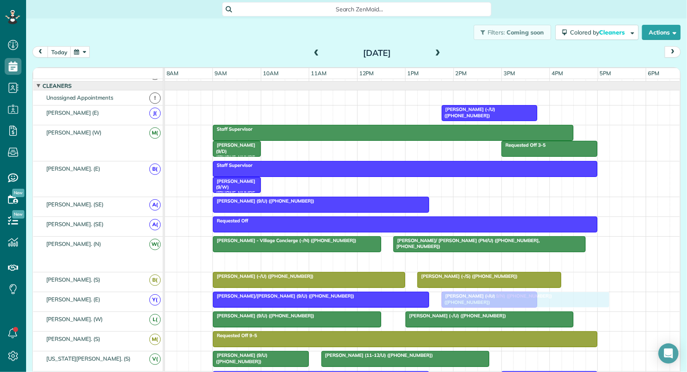
drag, startPoint x: 420, startPoint y: 258, endPoint x: 473, endPoint y: 300, distance: 67.7
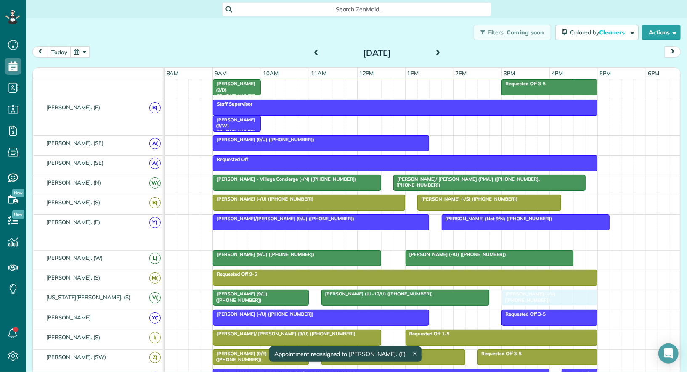
drag, startPoint x: 480, startPoint y: 234, endPoint x: 541, endPoint y: 293, distance: 84.8
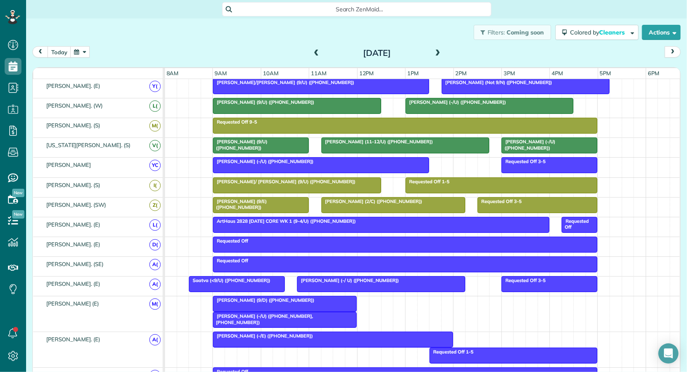
click at [381, 200] on span "Becca Shipp (2/C) (+14067947732)" at bounding box center [372, 202] width 102 height 6
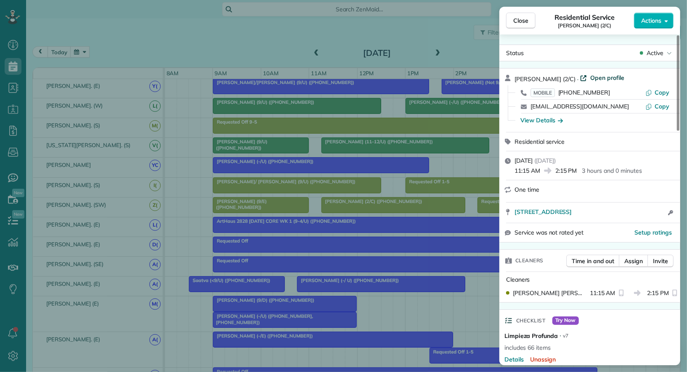
click at [590, 74] on span "Open profile" at bounding box center [607, 78] width 34 height 8
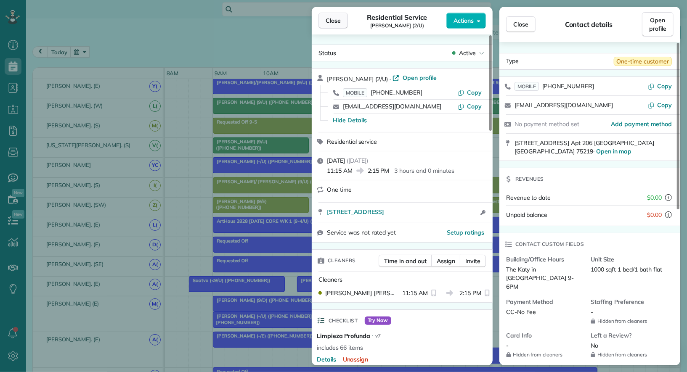
click at [335, 20] on span "Close" at bounding box center [333, 20] width 15 height 8
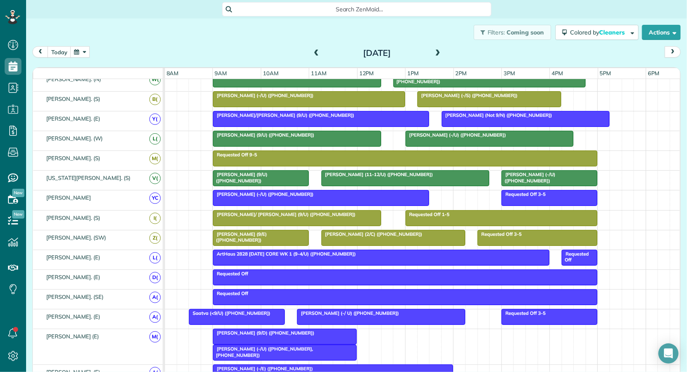
scroll to position [154, 0]
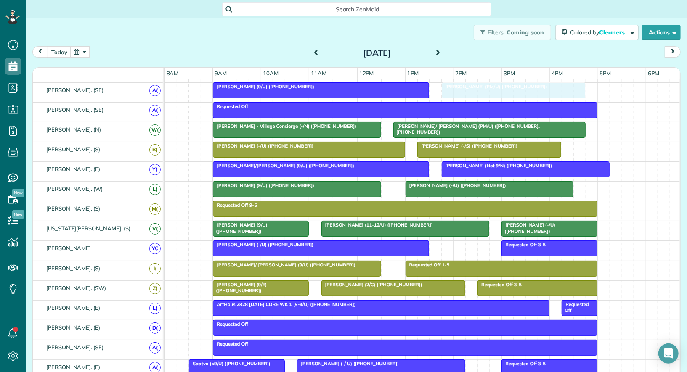
drag, startPoint x: 473, startPoint y: 166, endPoint x: 470, endPoint y: 97, distance: 69.0
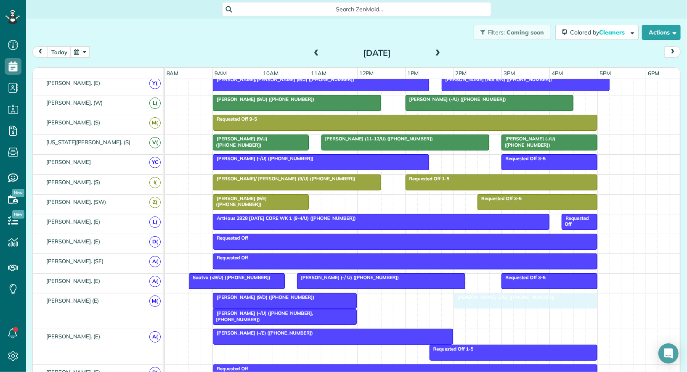
drag, startPoint x: 348, startPoint y: 199, endPoint x: 481, endPoint y: 293, distance: 163.2
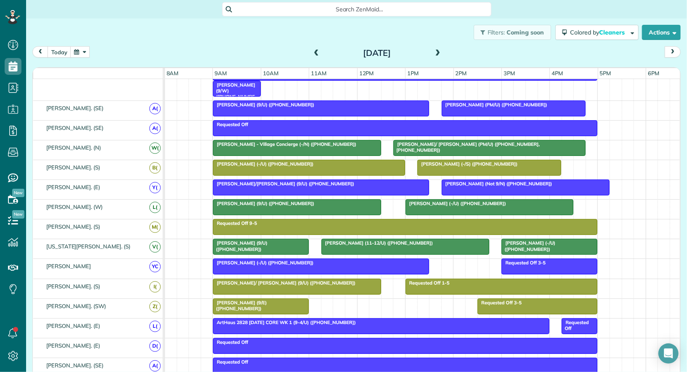
scroll to position [135, 0]
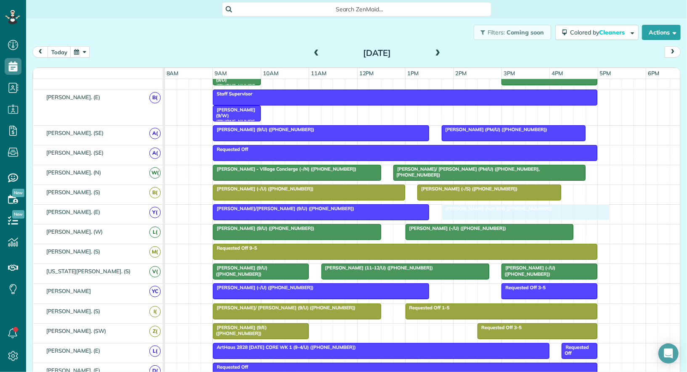
drag, startPoint x: 462, startPoint y: 206, endPoint x: 463, endPoint y: 214, distance: 8.0
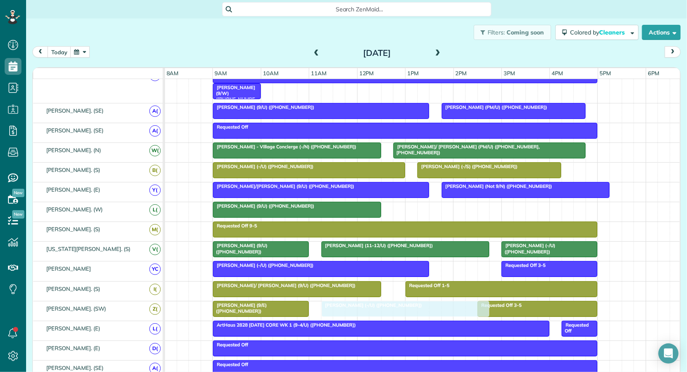
drag, startPoint x: 505, startPoint y: 210, endPoint x: 418, endPoint y: 303, distance: 128.3
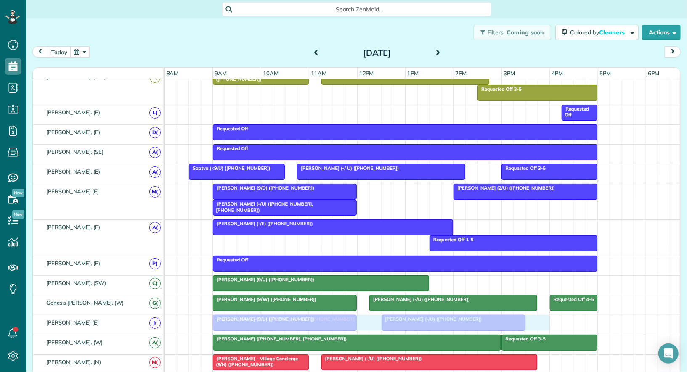
drag, startPoint x: 393, startPoint y: 108, endPoint x: 401, endPoint y: 310, distance: 201.7
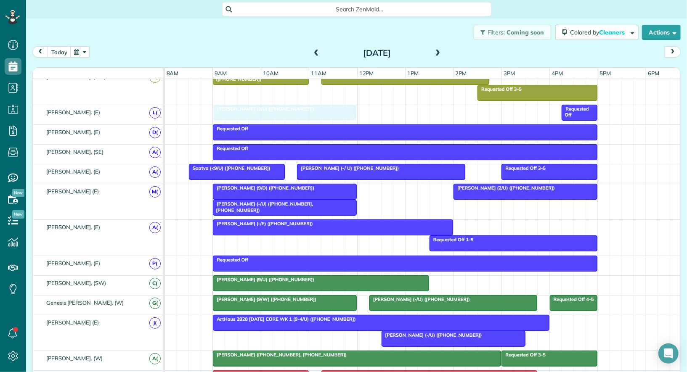
drag, startPoint x: 254, startPoint y: 332, endPoint x: 252, endPoint y: 108, distance: 224.3
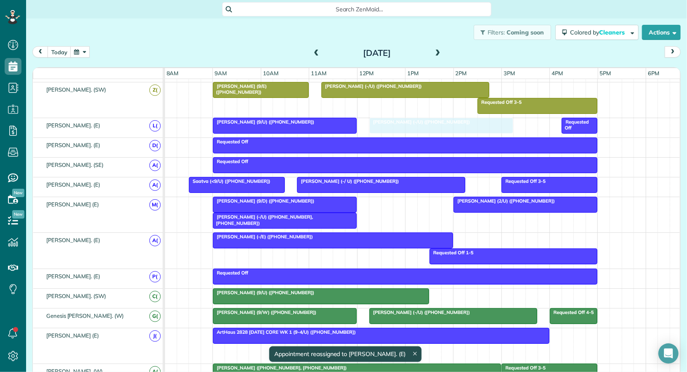
drag, startPoint x: 423, startPoint y: 331, endPoint x: 413, endPoint y: 127, distance: 203.5
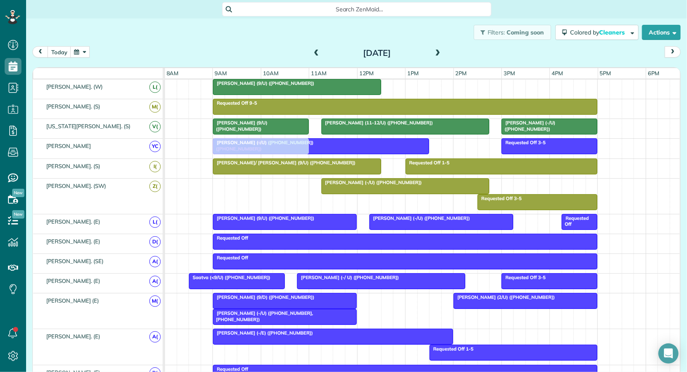
drag, startPoint x: 236, startPoint y: 181, endPoint x: 236, endPoint y: 143, distance: 37.9
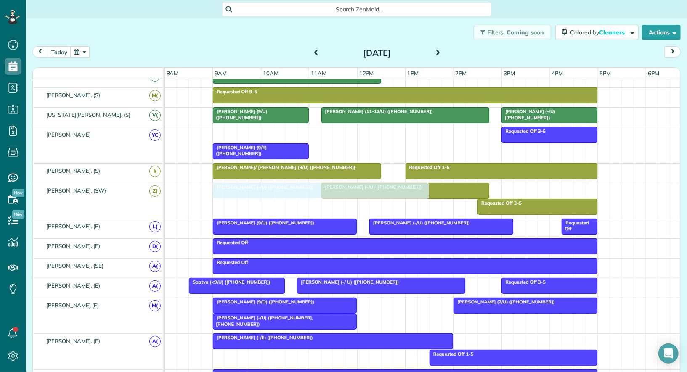
drag, startPoint x: 312, startPoint y: 134, endPoint x: 311, endPoint y: 192, distance: 58.1
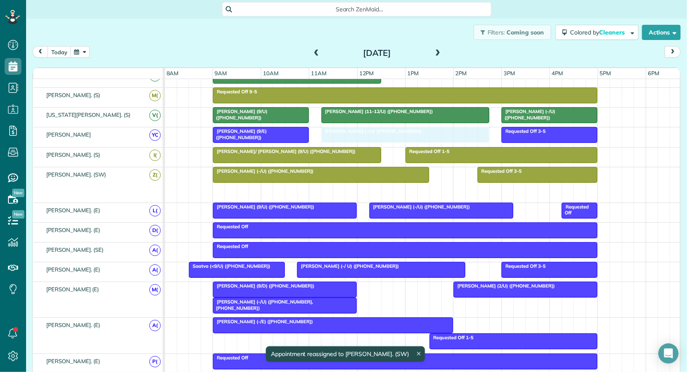
drag, startPoint x: 351, startPoint y: 188, endPoint x: 352, endPoint y: 126, distance: 62.3
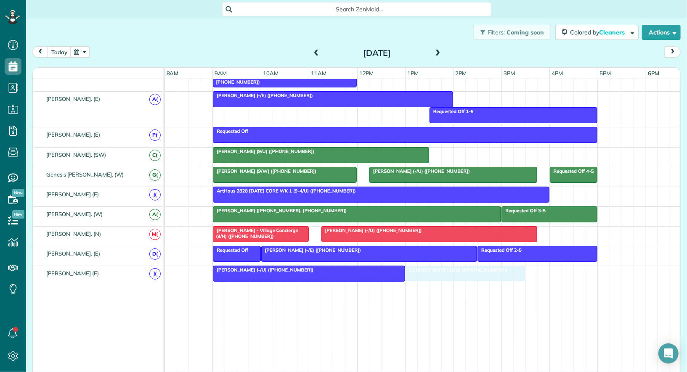
drag, startPoint x: 514, startPoint y: 263, endPoint x: 460, endPoint y: 266, distance: 54.3
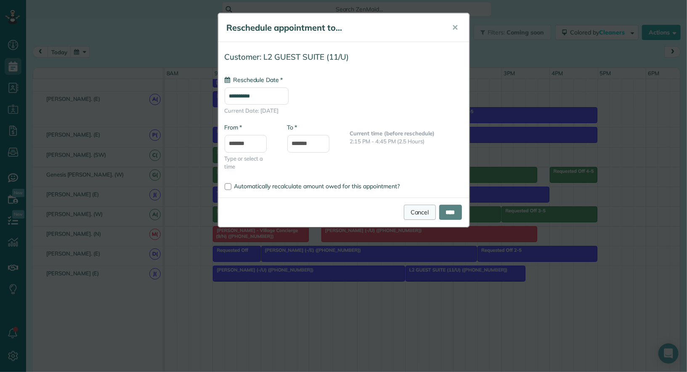
type input "**********"
click at [415, 210] on link "Cancel" at bounding box center [420, 212] width 32 height 15
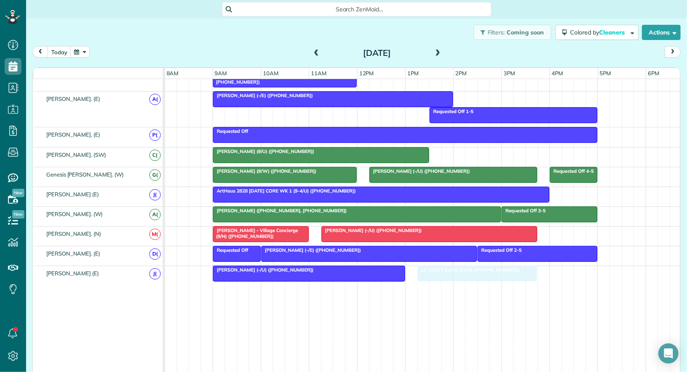
drag, startPoint x: 481, startPoint y: 265, endPoint x: 435, endPoint y: 266, distance: 46.3
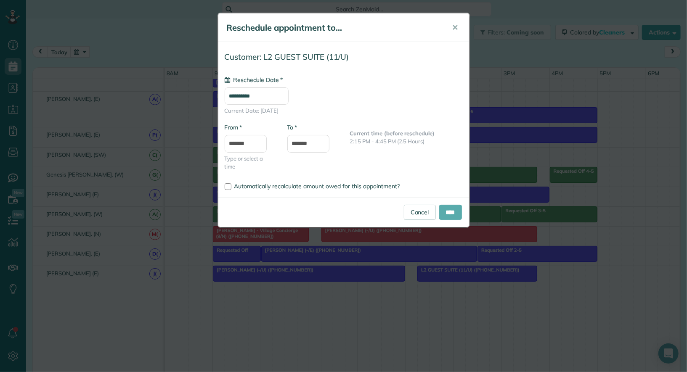
type input "**********"
click at [449, 209] on input "****" at bounding box center [450, 212] width 23 height 15
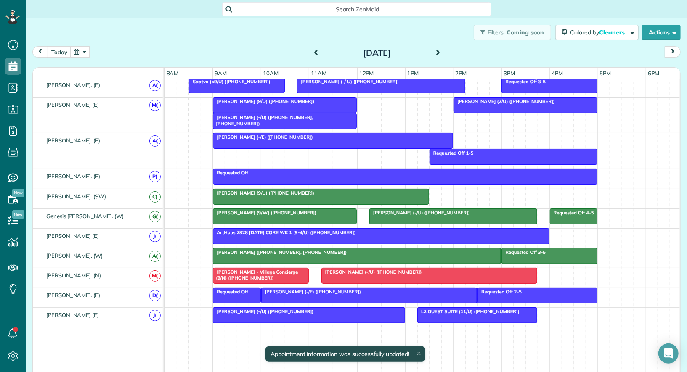
click at [438, 230] on div "ArtHaus 2828 Friday CORE WK 1 (9-4/U) (+14698350073)" at bounding box center [381, 233] width 332 height 6
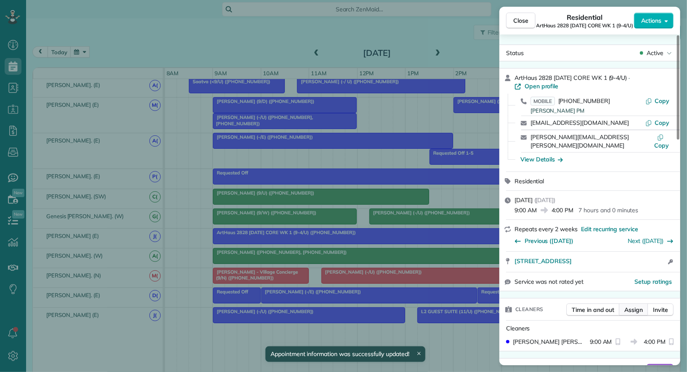
click at [633, 306] on span "Assign" at bounding box center [633, 310] width 19 height 8
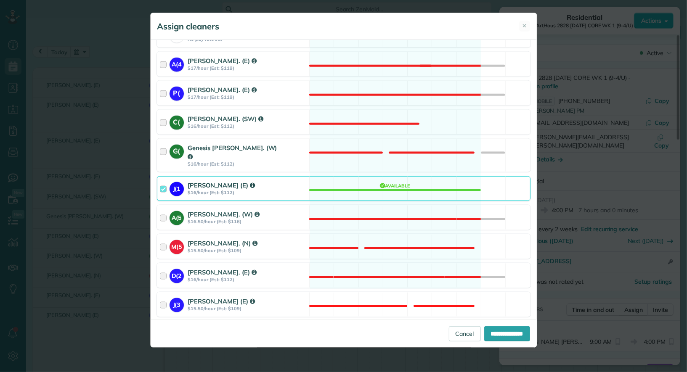
click at [274, 325] on span "Assign selected cleaners to all future appointments in this recurring service?" at bounding box center [269, 329] width 205 height 8
click at [489, 335] on input "**********" at bounding box center [507, 334] width 46 height 15
type input "**********"
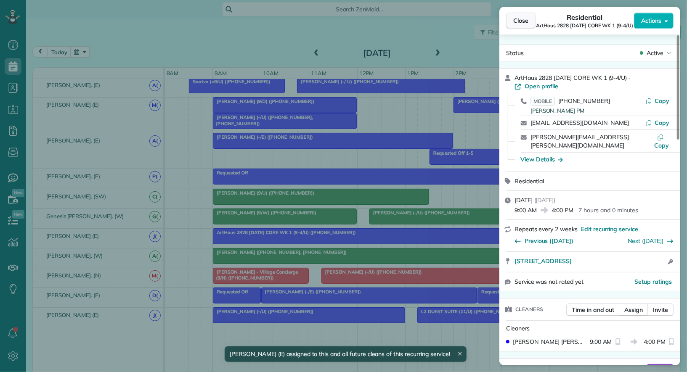
click at [524, 19] on span "Close" at bounding box center [520, 20] width 15 height 8
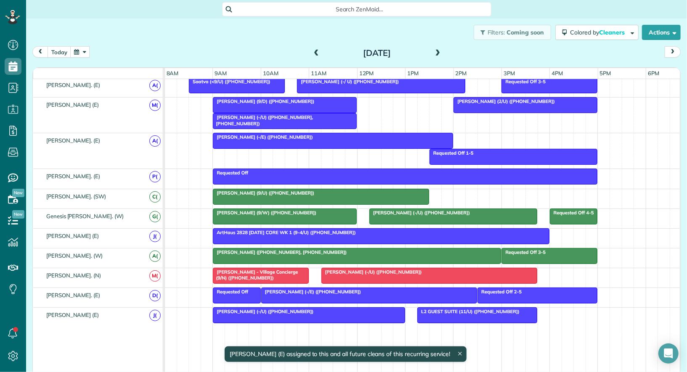
click at [363, 190] on div "Ryan Buzzelli (9/U) (+12247170288)" at bounding box center [320, 193] width 211 height 6
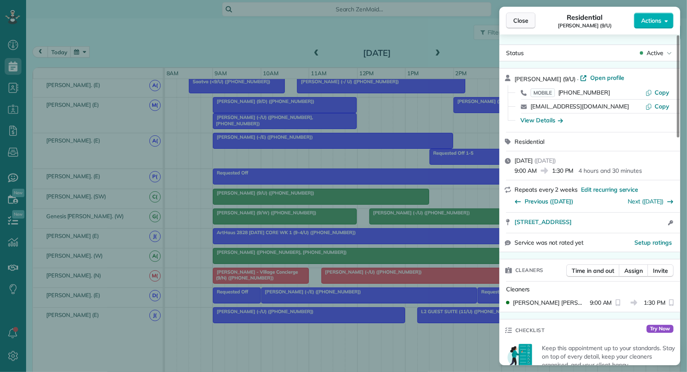
click at [523, 21] on span "Close" at bounding box center [520, 20] width 15 height 8
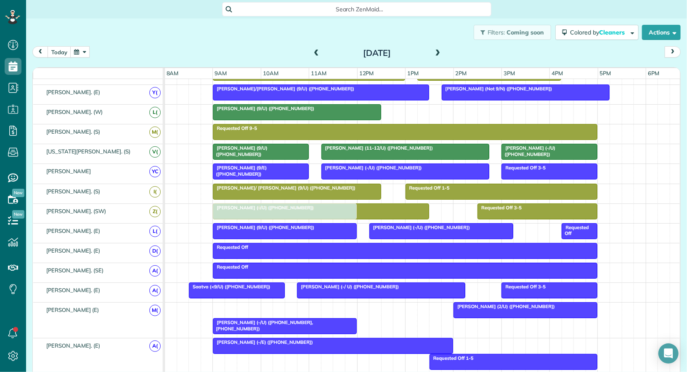
drag, startPoint x: 258, startPoint y: 305, endPoint x: 261, endPoint y: 217, distance: 88.8
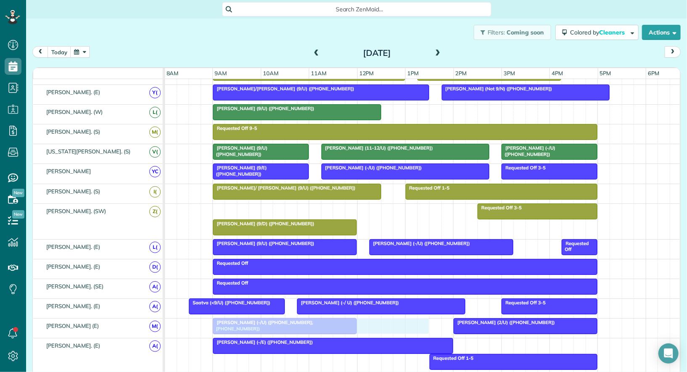
drag, startPoint x: 274, startPoint y: 207, endPoint x: 271, endPoint y: 317, distance: 109.4
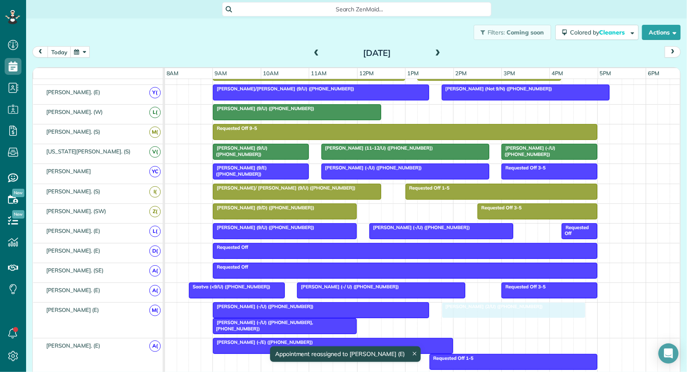
drag, startPoint x: 468, startPoint y: 304, endPoint x: 456, endPoint y: 304, distance: 12.2
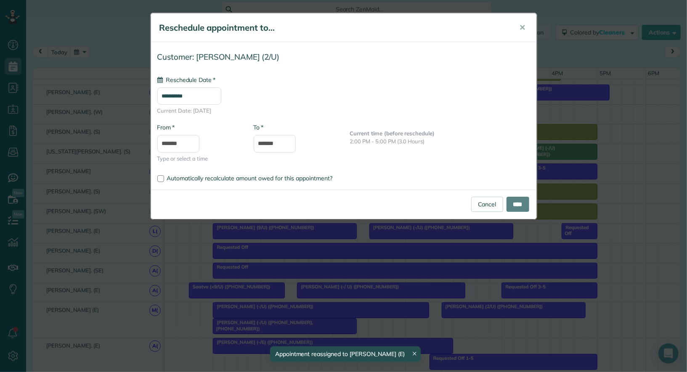
type input "**********"
click at [511, 205] on input "****" at bounding box center [518, 204] width 23 height 15
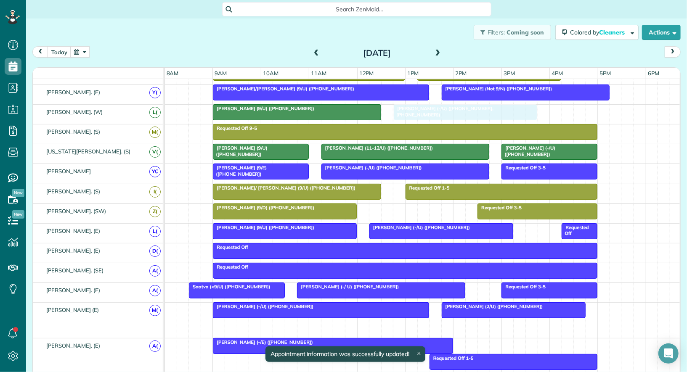
drag, startPoint x: 237, startPoint y: 323, endPoint x: 417, endPoint y: 117, distance: 273.8
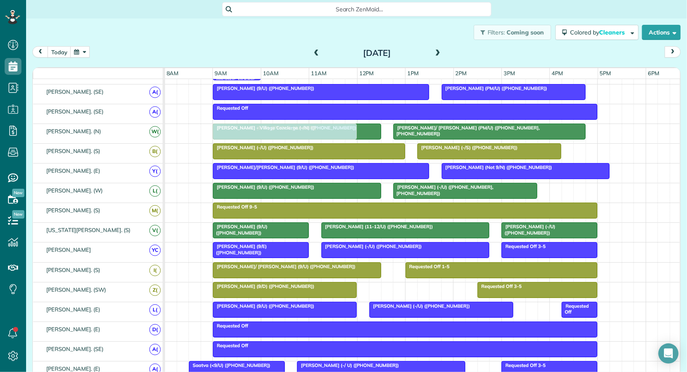
drag, startPoint x: 248, startPoint y: 237, endPoint x: 251, endPoint y: 125, distance: 112.4
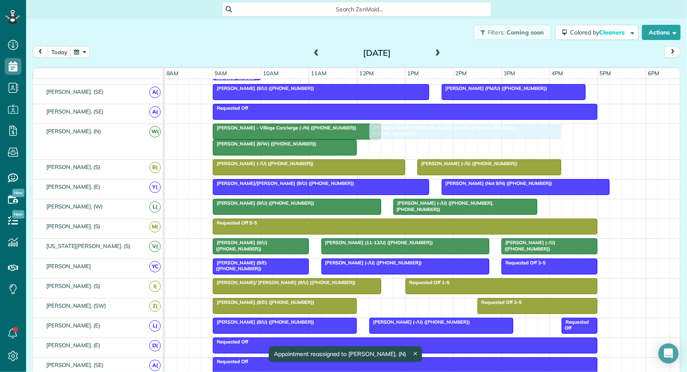
drag, startPoint x: 430, startPoint y: 130, endPoint x: 412, endPoint y: 130, distance: 18.1
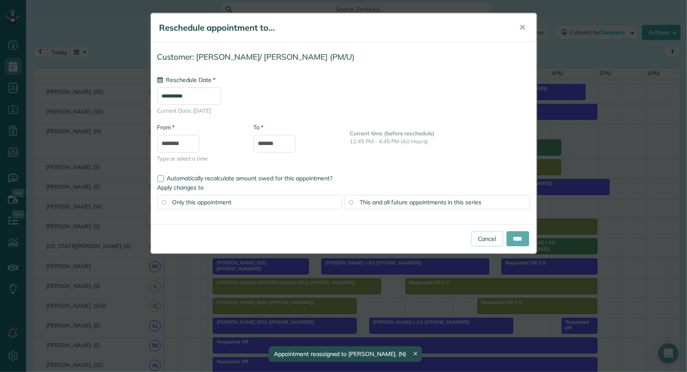
type input "**********"
click at [514, 233] on input "****" at bounding box center [518, 238] width 23 height 15
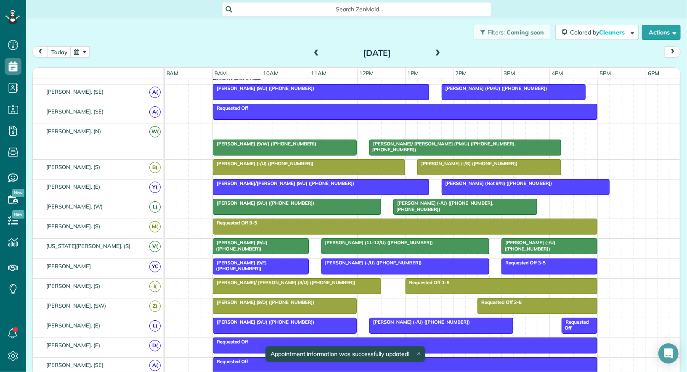
drag, startPoint x: 257, startPoint y: 123, endPoint x: 427, endPoint y: 372, distance: 301.5
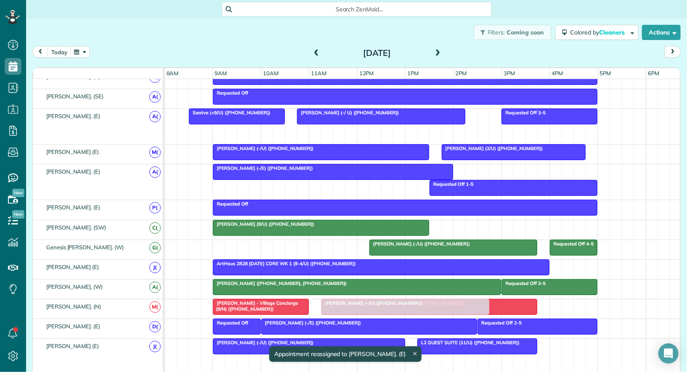
drag, startPoint x: 431, startPoint y: 123, endPoint x: 365, endPoint y: 293, distance: 182.2
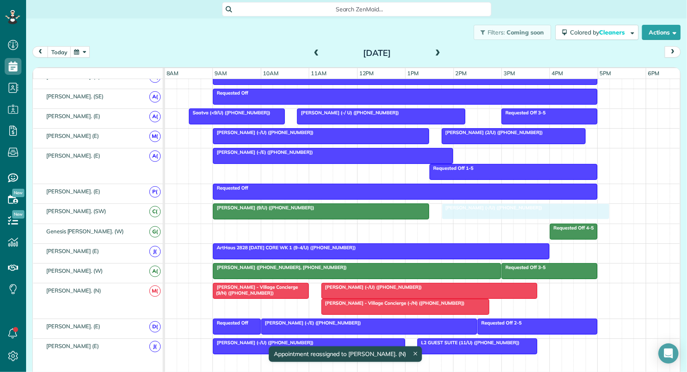
drag, startPoint x: 423, startPoint y: 226, endPoint x: 490, endPoint y: 211, distance: 68.0
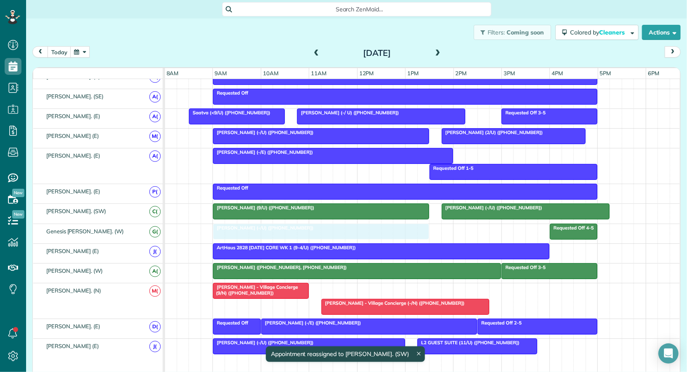
drag, startPoint x: 385, startPoint y: 282, endPoint x: 282, endPoint y: 229, distance: 116.3
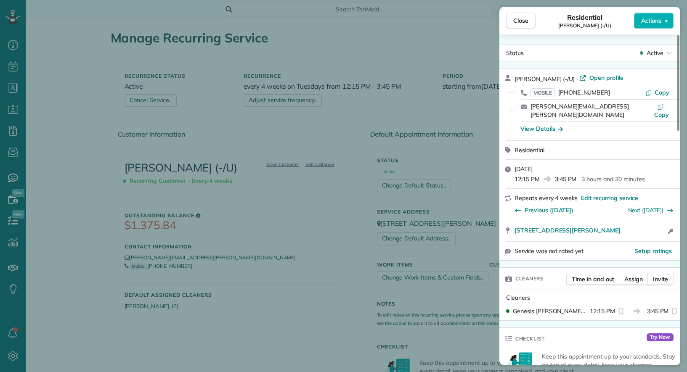
click at [221, 121] on div "Close Residential Jon Hillier (-/U) Actions Status Active Jon Hillier (-/U) · O…" at bounding box center [343, 186] width 687 height 372
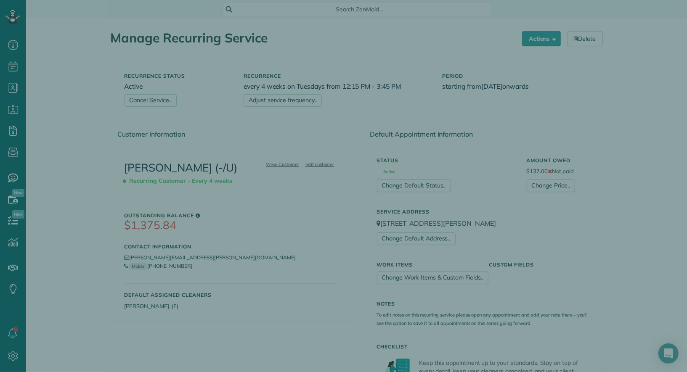
scroll to position [292, 0]
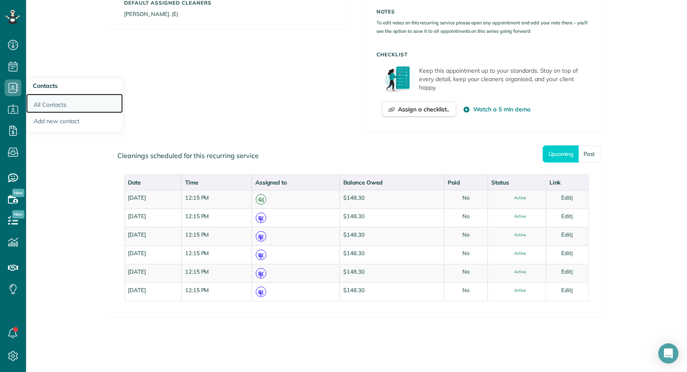
click at [55, 108] on link "All Contacts" at bounding box center [74, 103] width 97 height 19
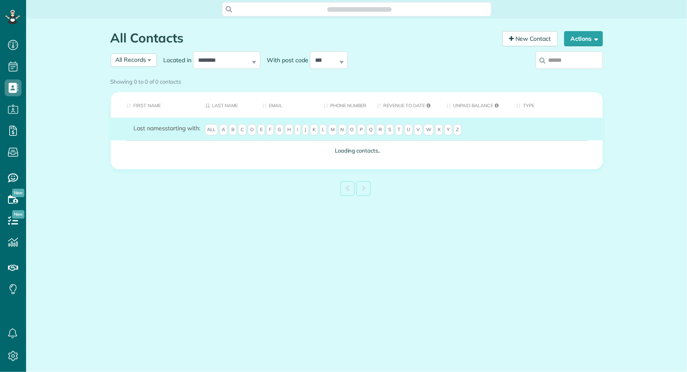
scroll to position [3, 3]
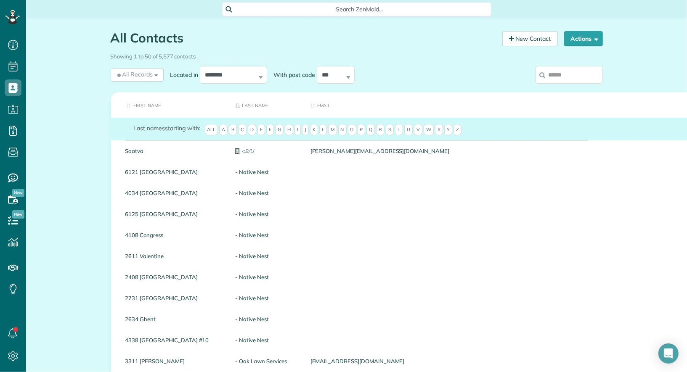
click at [561, 79] on input "search" at bounding box center [569, 75] width 67 height 18
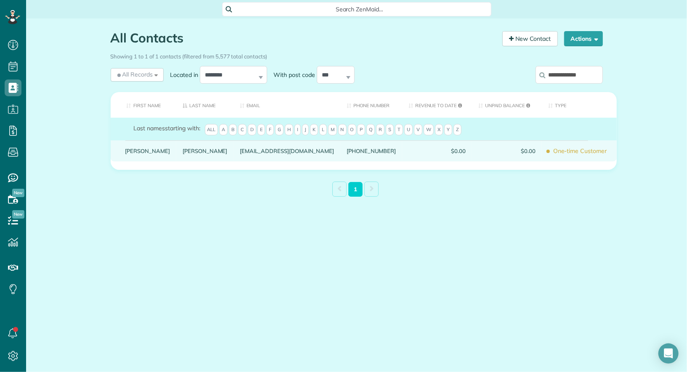
type input "**********"
click at [136, 154] on link "Jasmine" at bounding box center [147, 151] width 45 height 6
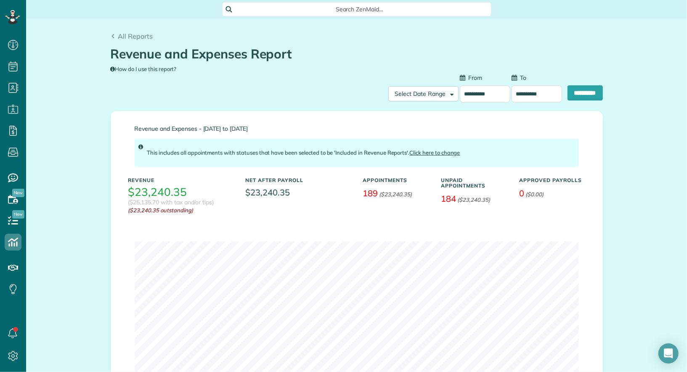
scroll to position [57, 0]
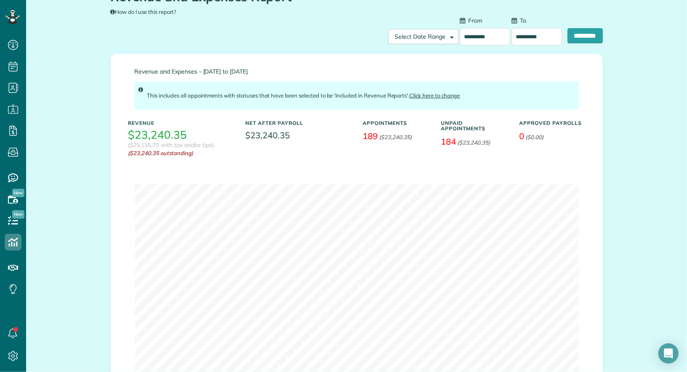
click at [489, 32] on input "**********" at bounding box center [485, 36] width 50 height 17
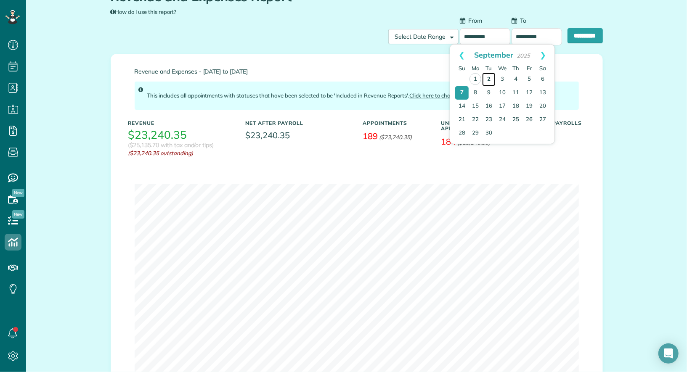
click at [487, 76] on link "2" at bounding box center [488, 79] width 13 height 13
type input "**********"
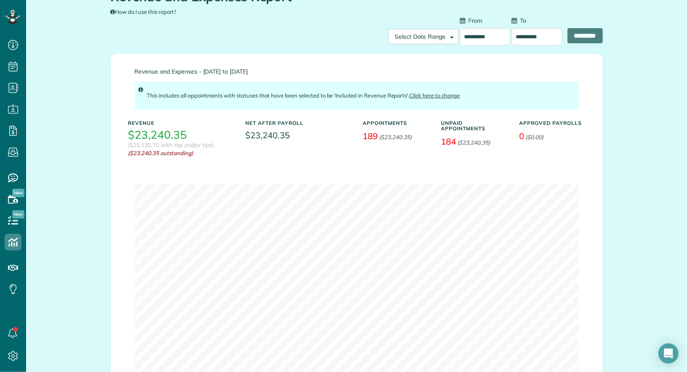
click at [519, 33] on input "**********" at bounding box center [537, 36] width 50 height 17
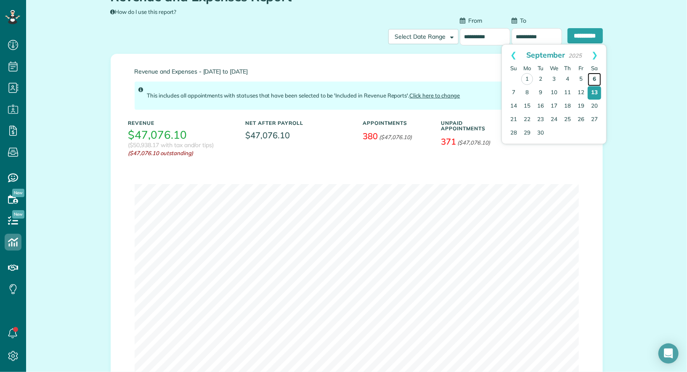
click at [599, 77] on link "6" at bounding box center [594, 79] width 13 height 13
type input "**********"
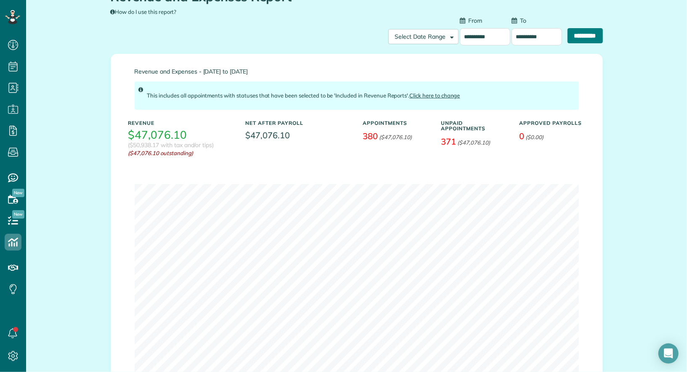
click at [593, 34] on input "**********" at bounding box center [585, 35] width 35 height 15
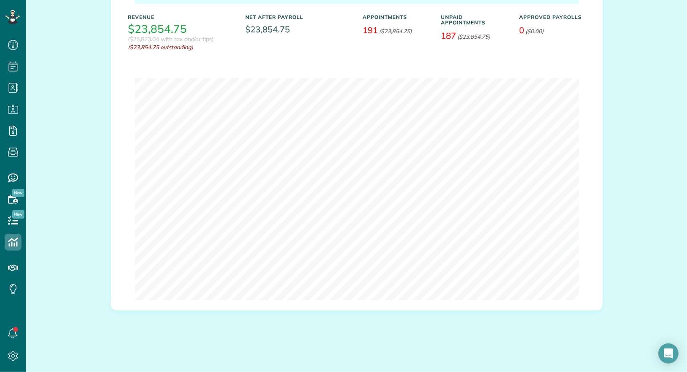
scroll to position [0, 0]
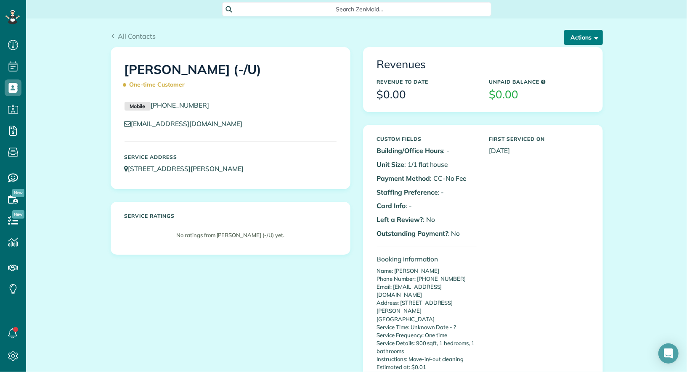
click at [578, 38] on button "Actions" at bounding box center [583, 37] width 39 height 15
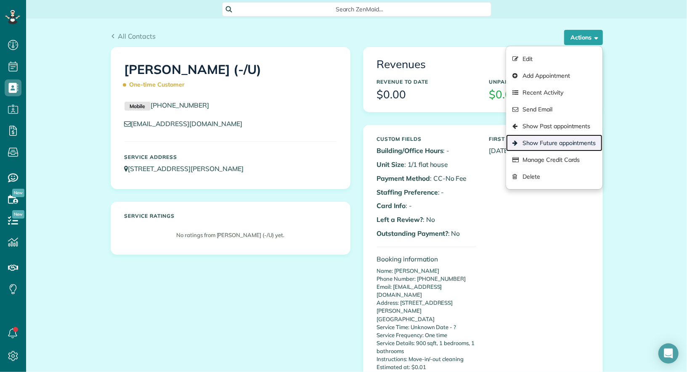
click at [573, 145] on link "Show Future appointments" at bounding box center [554, 143] width 96 height 17
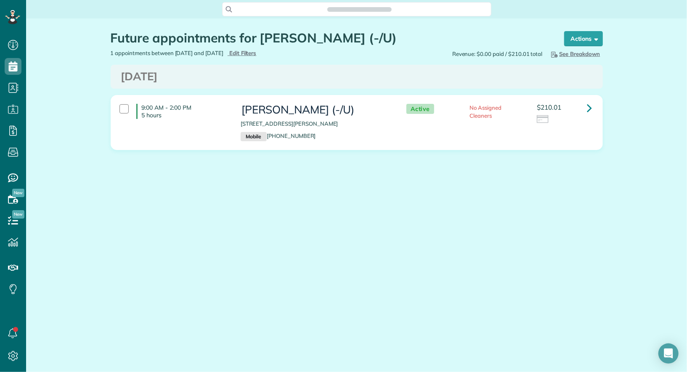
scroll to position [3, 3]
click at [587, 112] on icon at bounding box center [589, 108] width 5 height 15
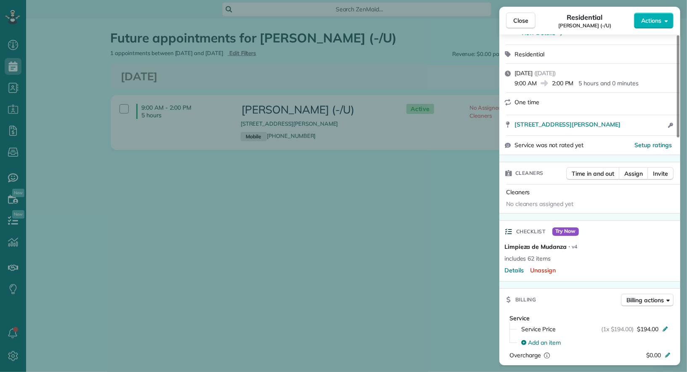
scroll to position [95, 0]
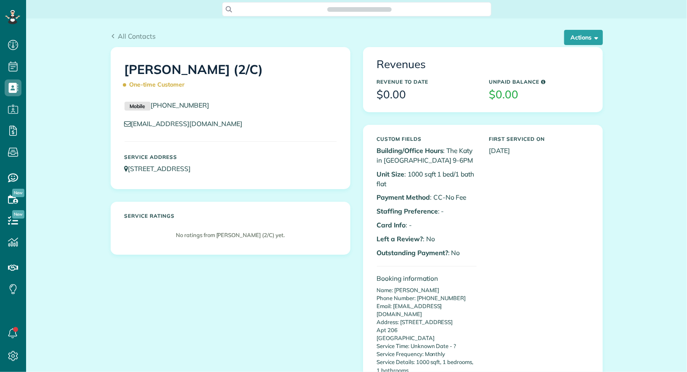
scroll to position [3, 3]
click at [598, 35] on span "button" at bounding box center [595, 37] width 6 height 6
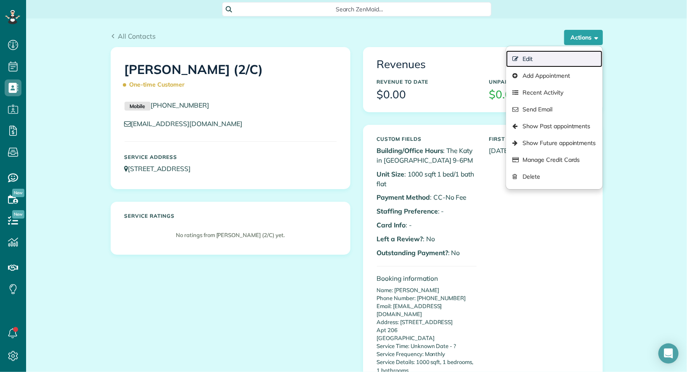
click at [588, 52] on link "Edit" at bounding box center [554, 58] width 96 height 17
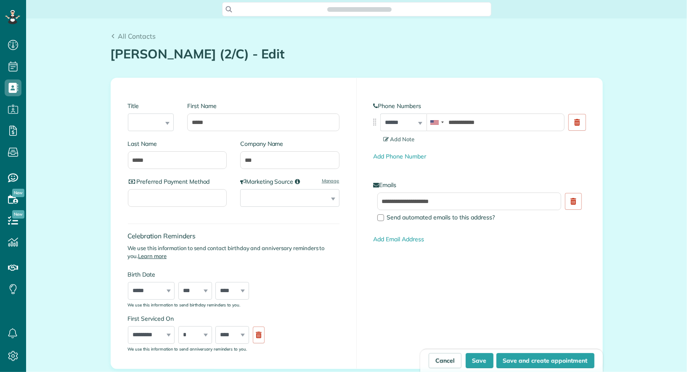
type input "**********"
click at [254, 157] on input "***" at bounding box center [289, 160] width 99 height 18
type input "***"
click at [484, 361] on button "Save" at bounding box center [480, 360] width 28 height 15
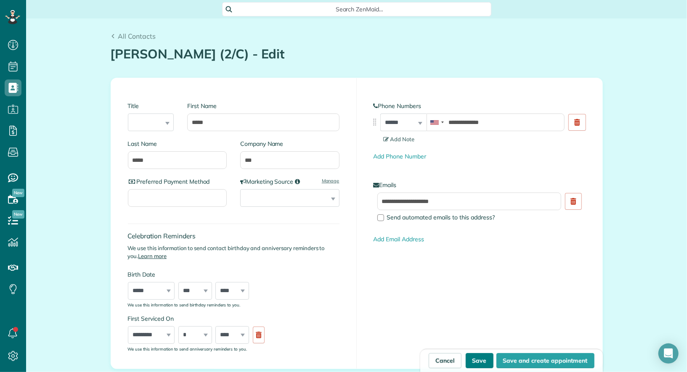
type input "**********"
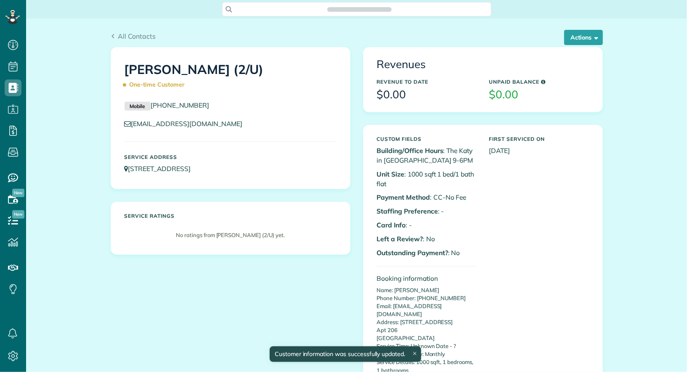
scroll to position [3, 3]
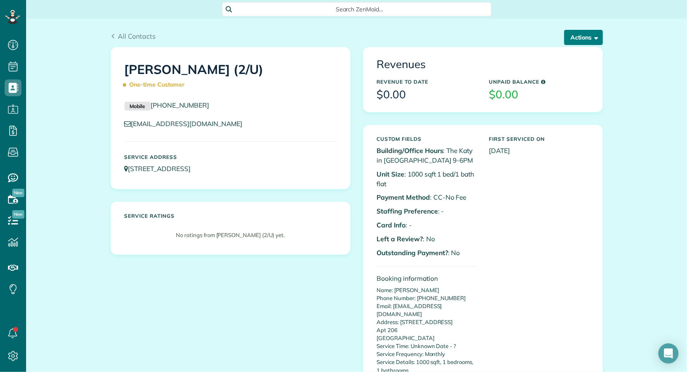
click at [594, 35] on span "button" at bounding box center [595, 37] width 6 height 6
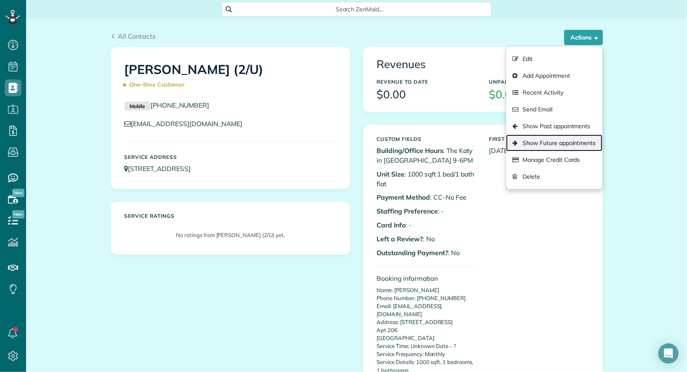
click at [576, 142] on link "Show Future appointments" at bounding box center [554, 143] width 96 height 17
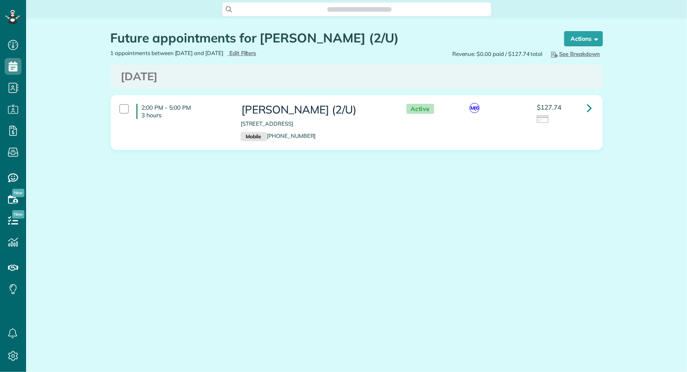
scroll to position [3, 3]
click at [589, 111] on icon at bounding box center [589, 108] width 5 height 15
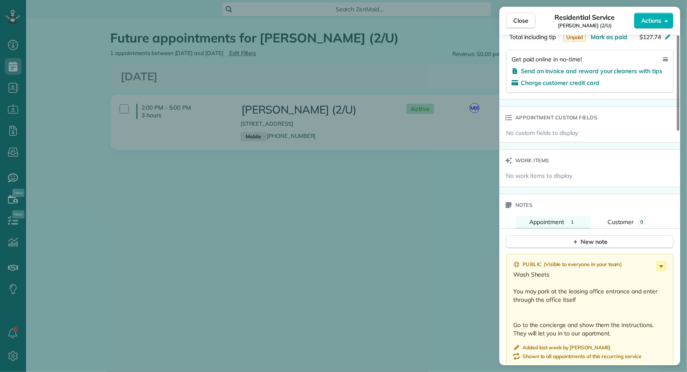
scroll to position [505, 0]
click at [661, 266] on icon at bounding box center [662, 267] width 4 height 2
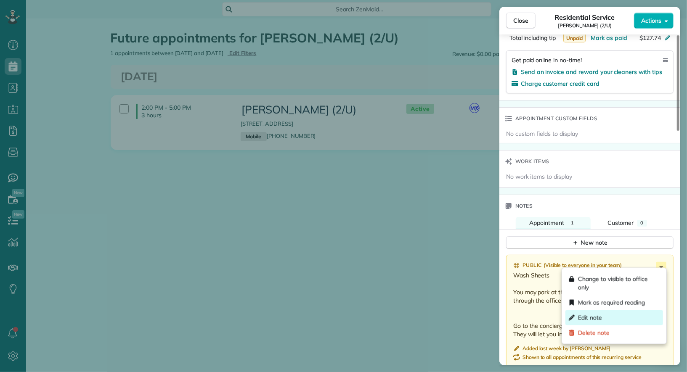
click at [629, 319] on div "Edit note" at bounding box center [615, 318] width 98 height 15
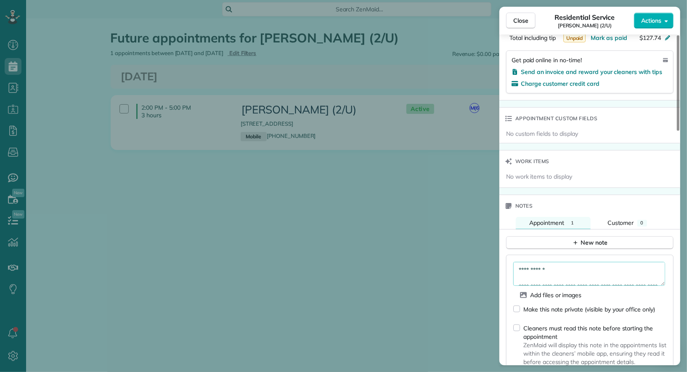
click at [518, 268] on textarea "**********" at bounding box center [589, 274] width 152 height 24
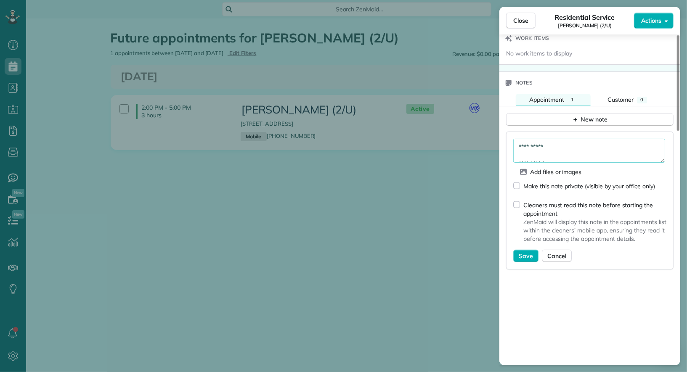
scroll to position [627, 0]
type textarea "**********"
click at [43, 93] on div "Close Residential Service Becca Shipp (2/U) Actions Status Active Becca Shipp (…" at bounding box center [343, 186] width 687 height 372
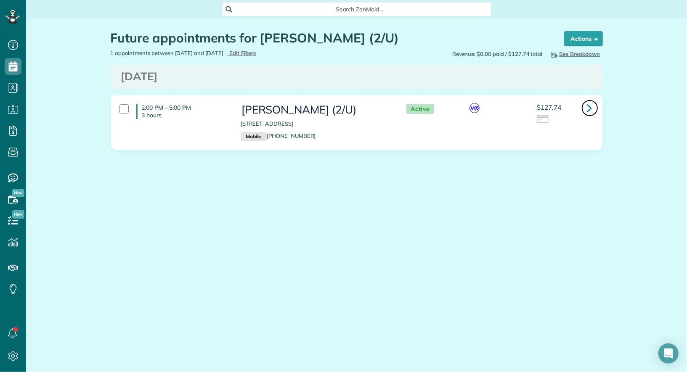
click at [587, 102] on link at bounding box center [590, 108] width 17 height 17
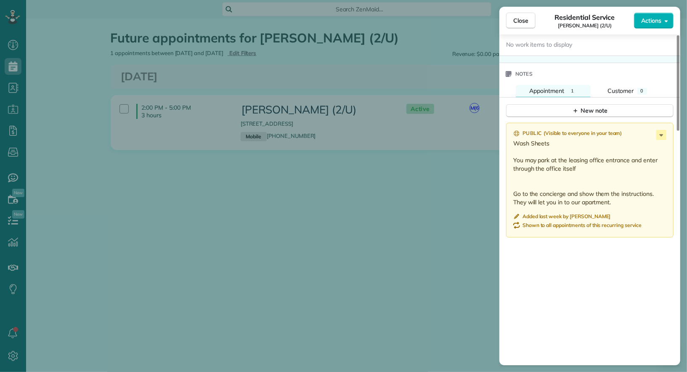
scroll to position [625, 0]
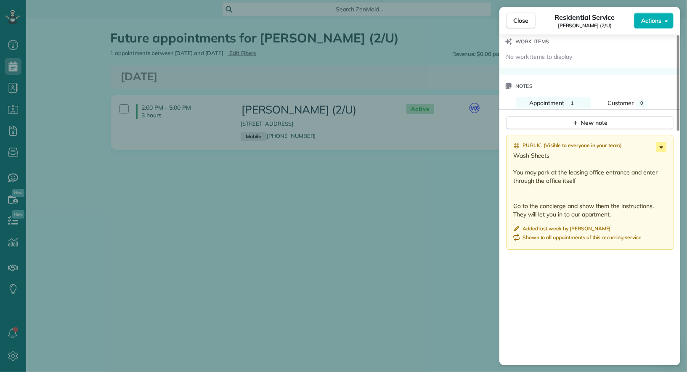
click at [660, 142] on icon at bounding box center [661, 147] width 10 height 10
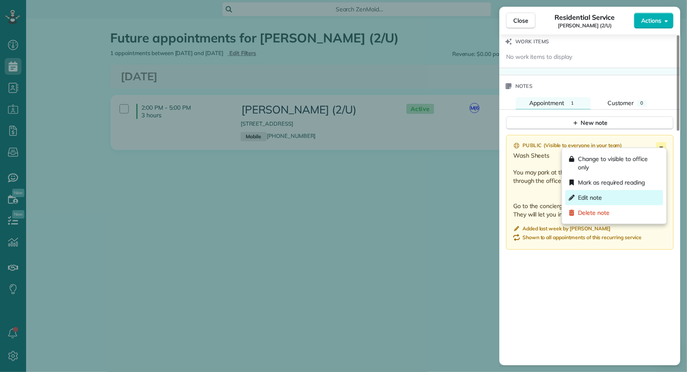
click at [628, 194] on div "Edit note" at bounding box center [615, 197] width 98 height 15
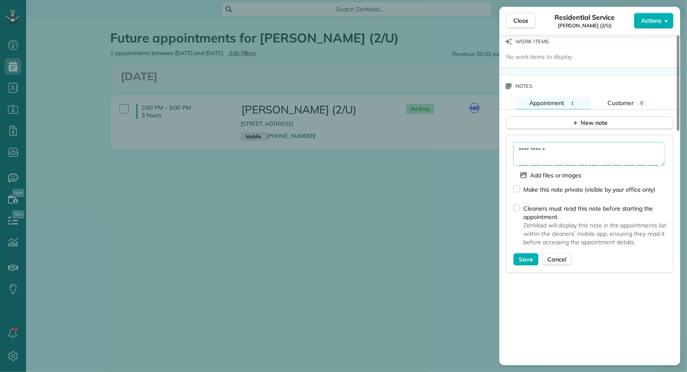
click at [519, 146] on textarea "**********" at bounding box center [589, 154] width 152 height 24
type textarea "**********"
click at [520, 255] on span "Save" at bounding box center [526, 259] width 14 height 8
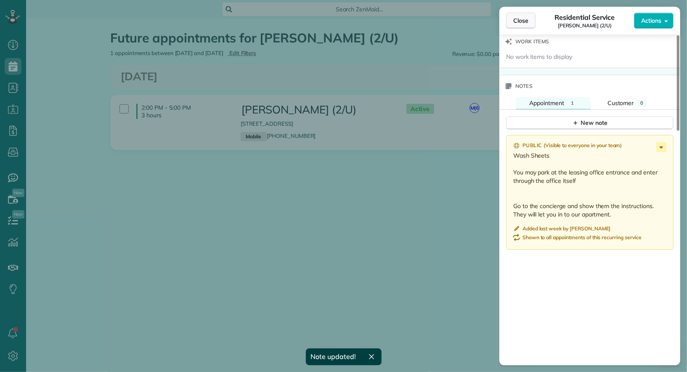
click at [520, 24] on span "Close" at bounding box center [520, 20] width 15 height 8
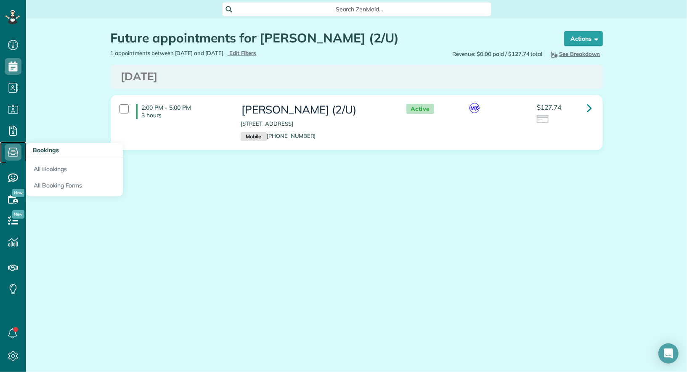
click at [12, 147] on icon at bounding box center [13, 152] width 17 height 17
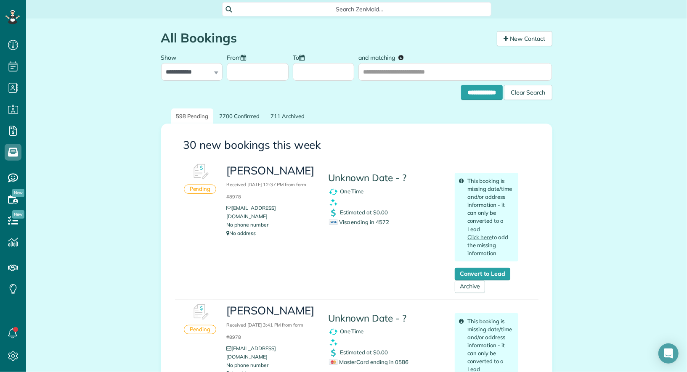
scroll to position [3, 3]
click at [454, 70] on input "and matching" at bounding box center [456, 72] width 194 height 18
type input "**********"
click at [461, 85] on input "**********" at bounding box center [482, 92] width 42 height 15
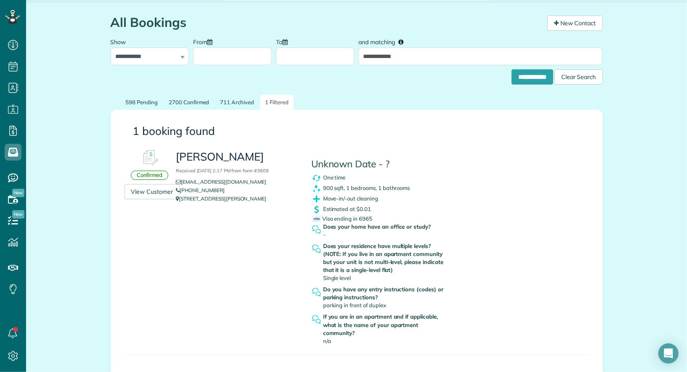
scroll to position [20, 0]
